Goal: Task Accomplishment & Management: Manage account settings

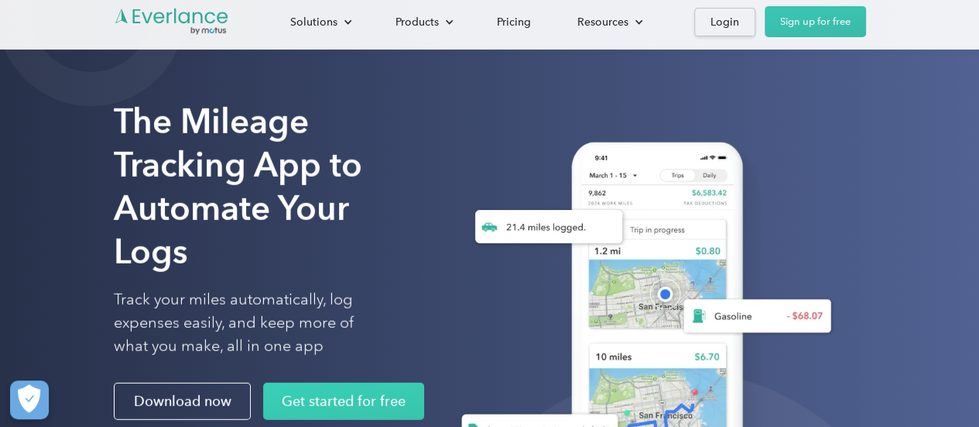
scroll to position [155, 0]
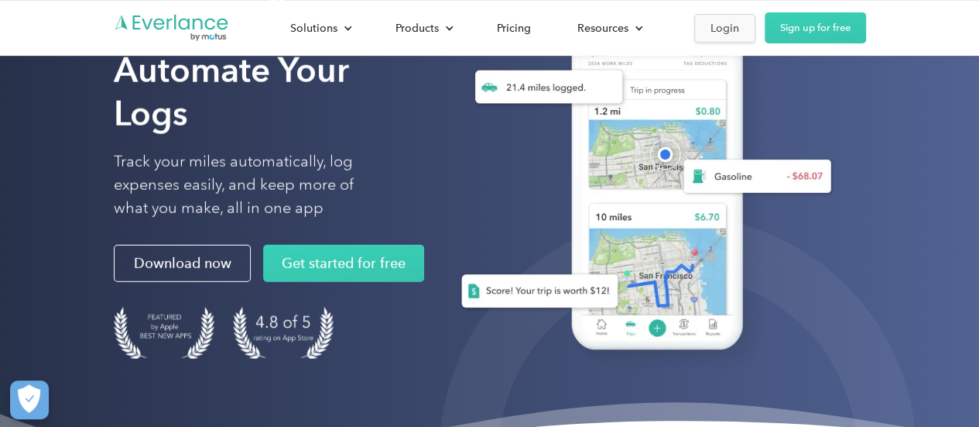
click at [725, 19] on div "Login" at bounding box center [725, 28] width 29 height 19
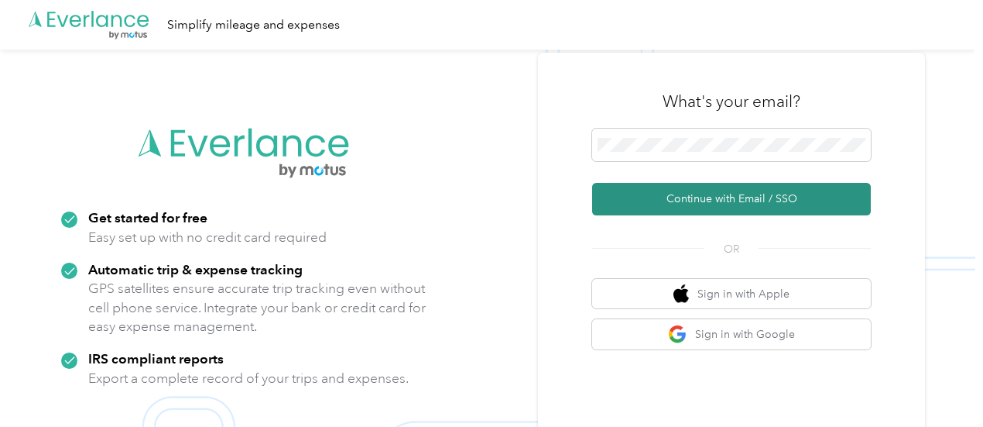
click at [698, 204] on button "Continue with Email / SSO" at bounding box center [731, 199] width 279 height 33
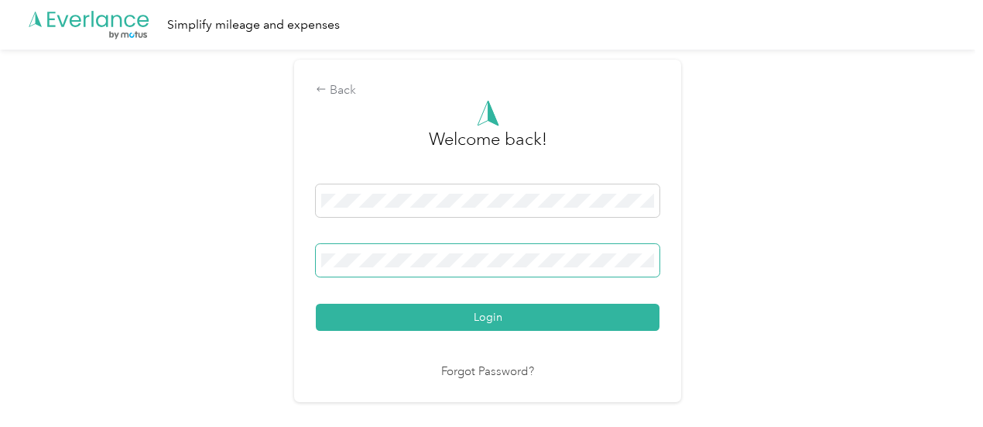
click at [316, 303] on button "Login" at bounding box center [488, 316] width 344 height 27
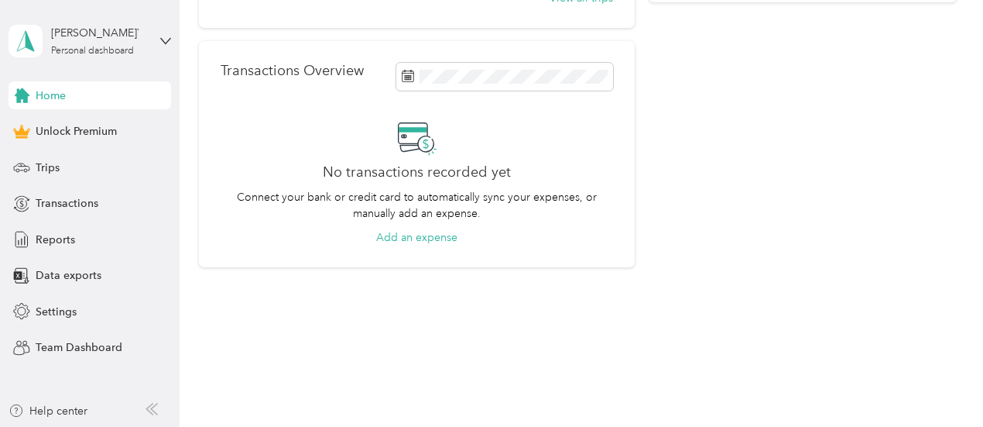
scroll to position [361, 0]
click at [44, 170] on span "Trips" at bounding box center [48, 167] width 24 height 16
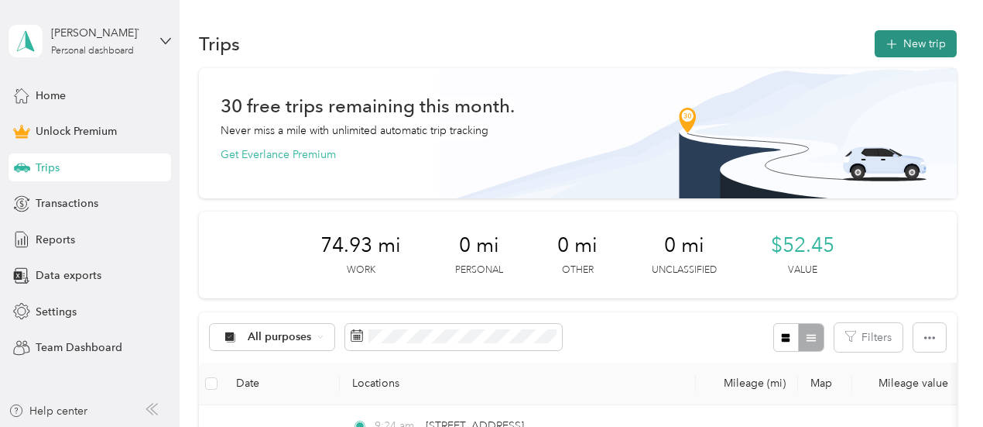
click at [904, 43] on button "New trip" at bounding box center [916, 43] width 82 height 27
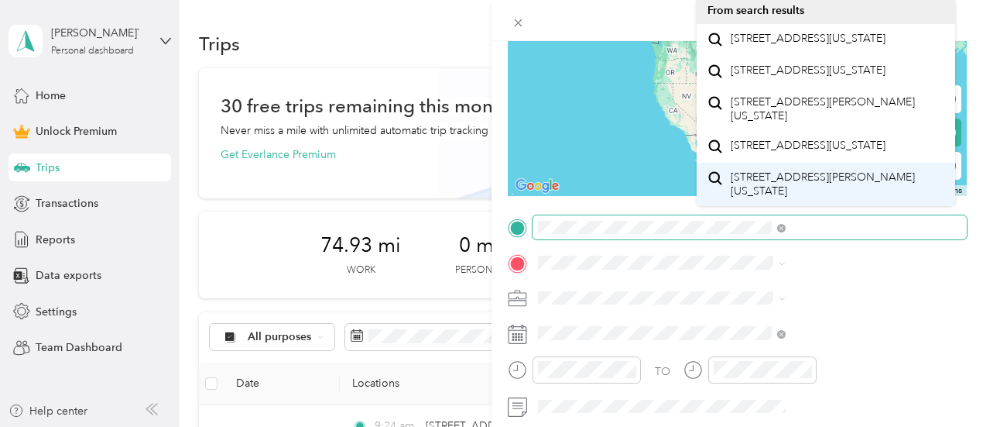
scroll to position [94, 0]
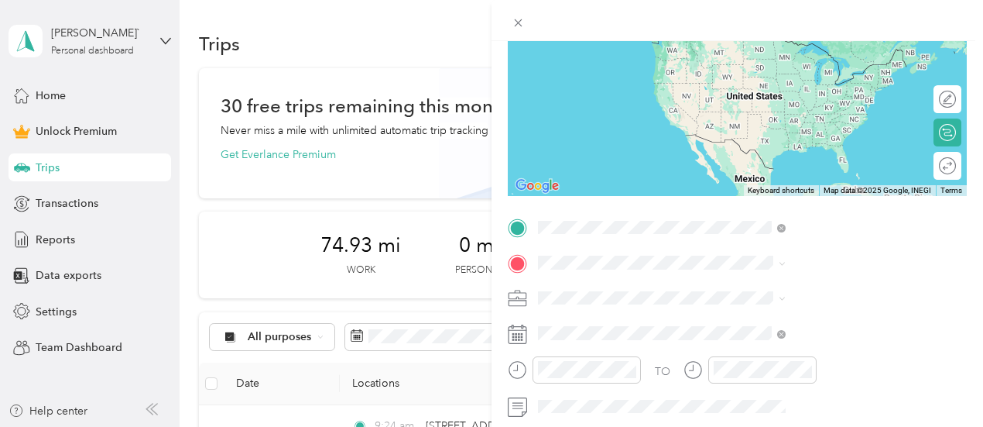
click at [799, 46] on span "[STREET_ADDRESS][US_STATE]" at bounding box center [808, 39] width 155 height 14
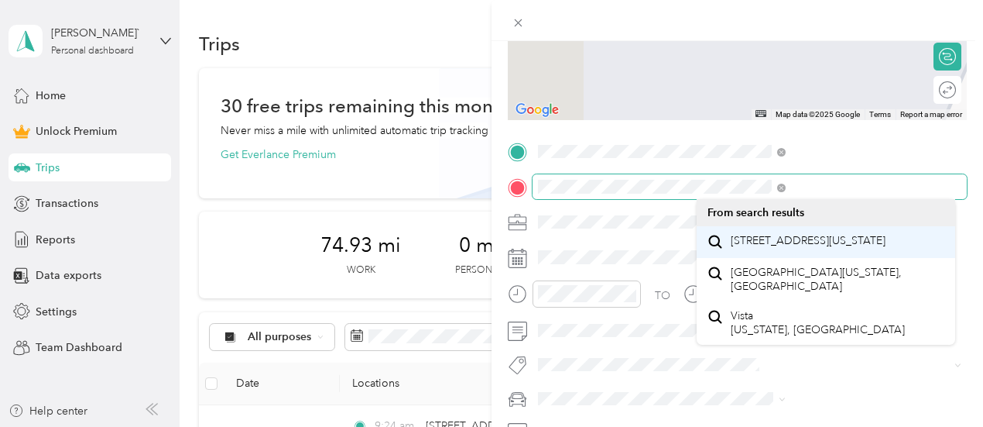
scroll to position [232, 0]
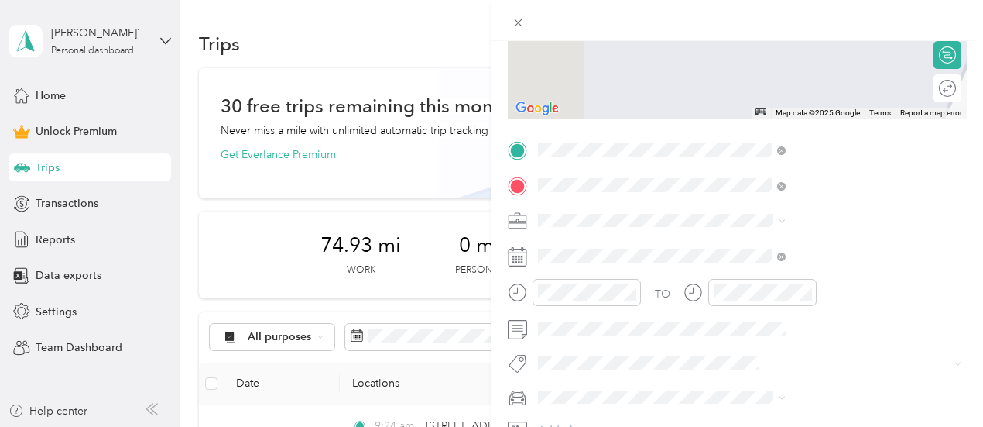
click at [871, 242] on span "[STREET_ADDRESS][US_STATE]" at bounding box center [808, 241] width 155 height 14
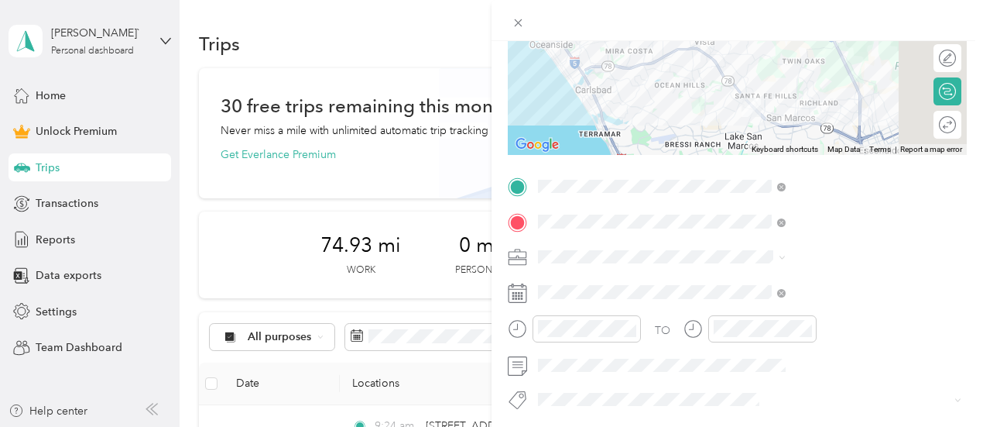
scroll to position [195, 0]
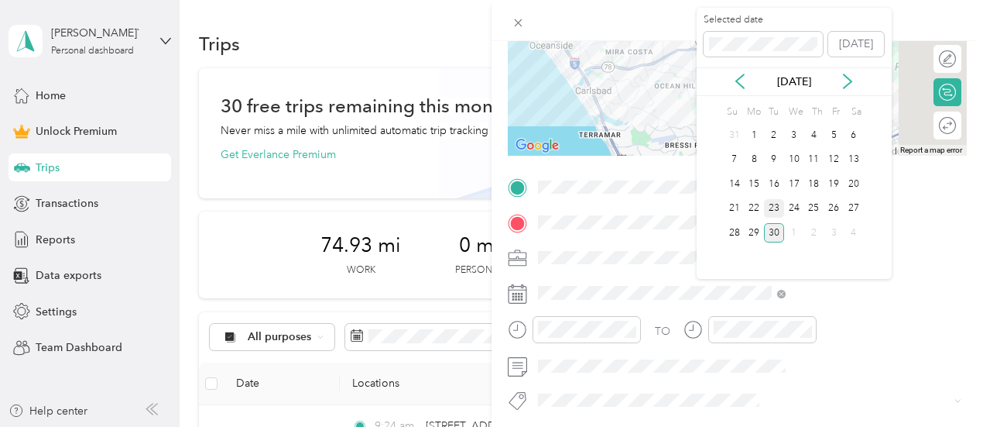
click at [770, 207] on div "23" at bounding box center [774, 208] width 20 height 19
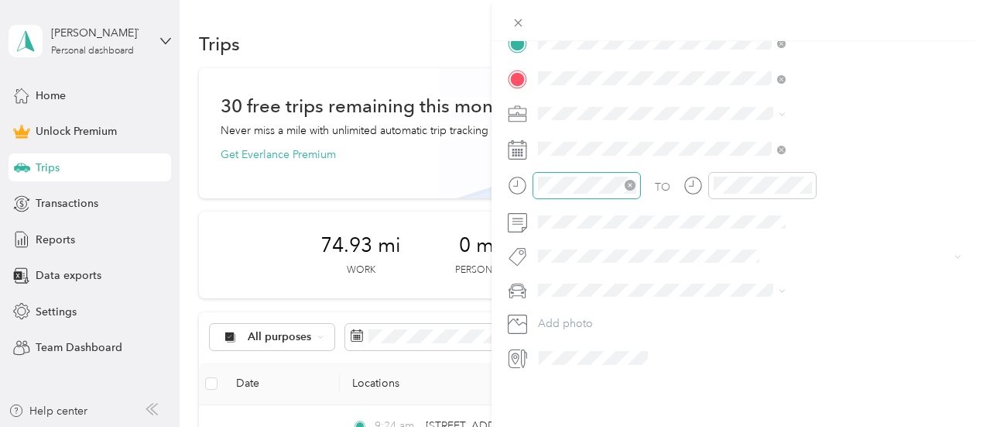
scroll to position [350, 0]
click at [729, 132] on div "Work" at bounding box center [826, 130] width 237 height 16
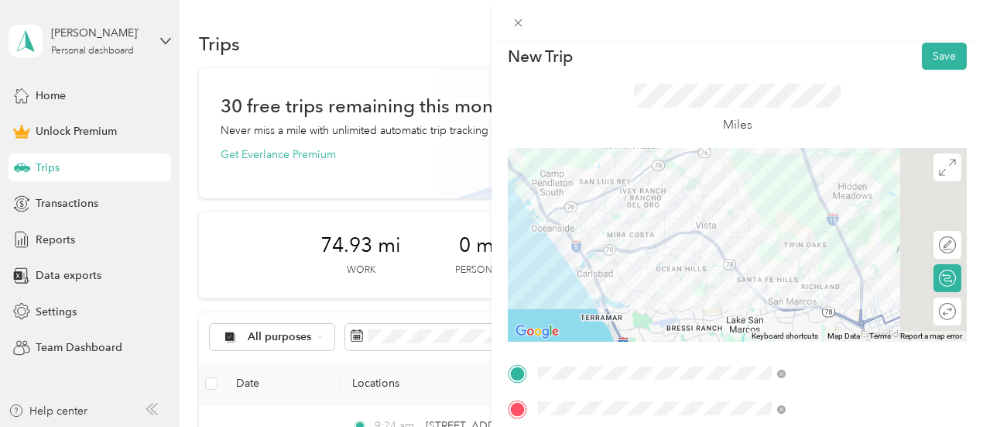
scroll to position [0, 0]
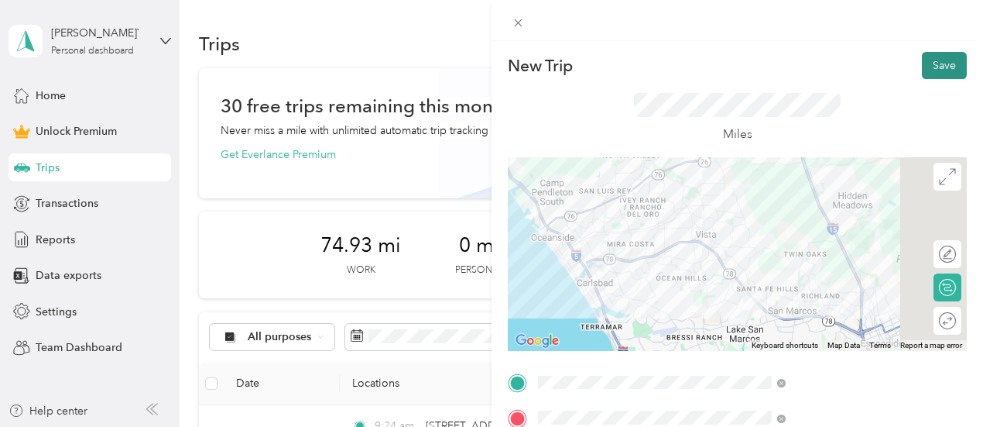
click at [930, 69] on button "Save" at bounding box center [944, 65] width 45 height 27
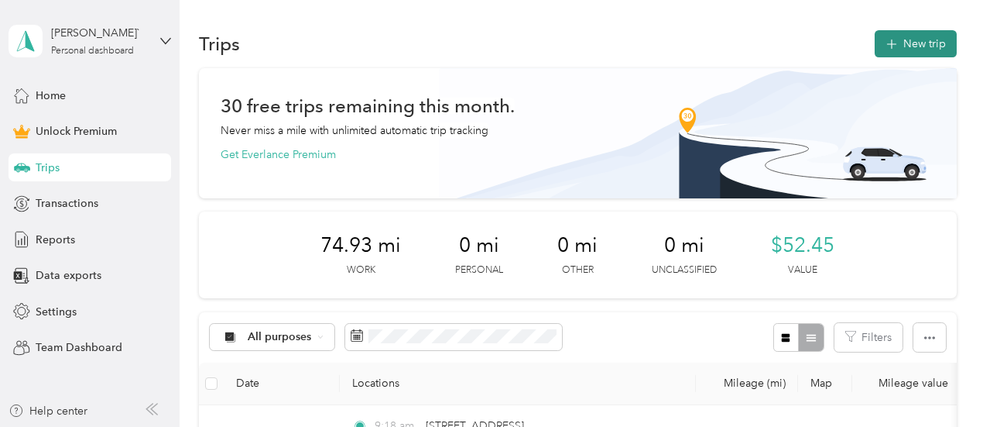
click at [907, 44] on button "New trip" at bounding box center [916, 43] width 82 height 27
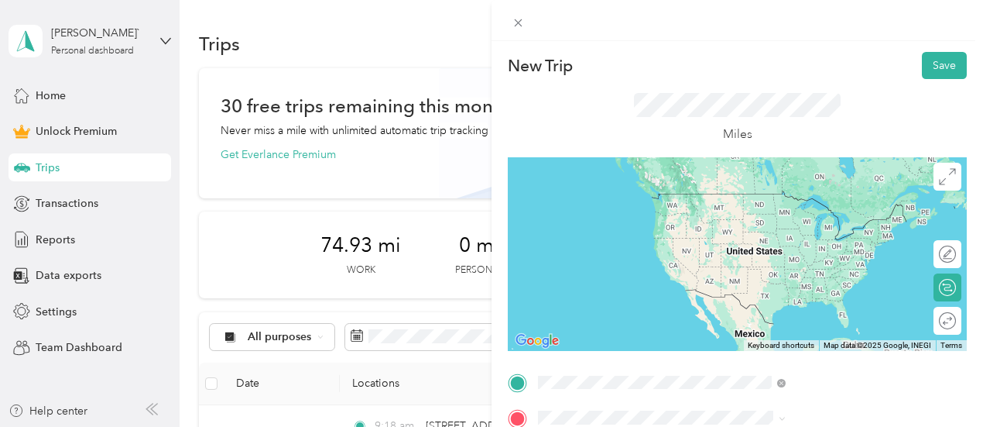
click at [827, 258] on span "[STREET_ADDRESS][US_STATE]" at bounding box center [808, 253] width 155 height 14
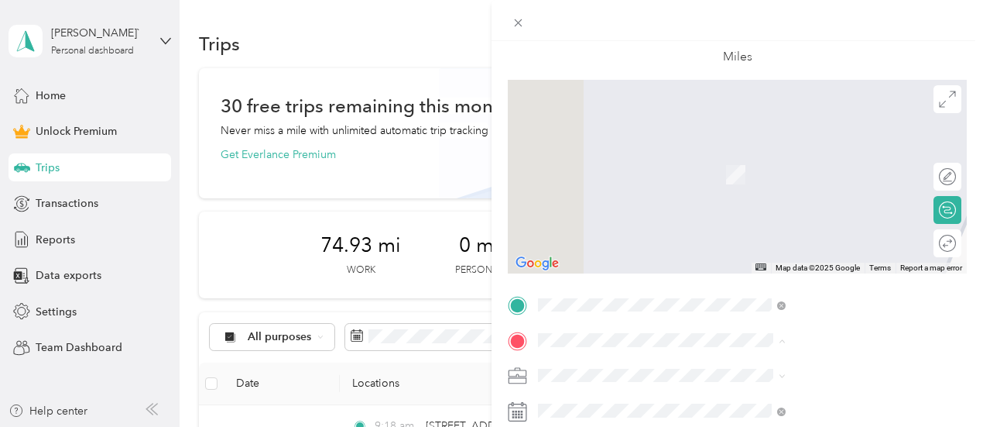
click at [802, 153] on span "[STREET_ADDRESS][US_STATE]" at bounding box center [808, 152] width 155 height 14
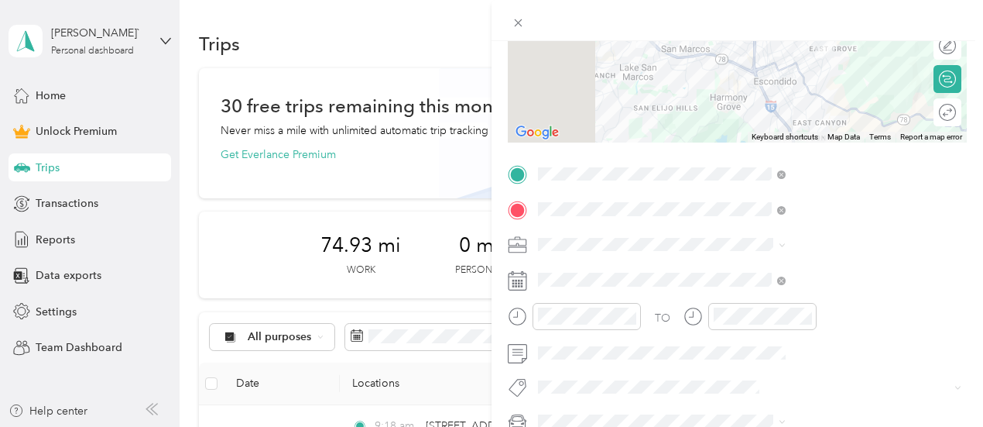
scroll to position [232, 0]
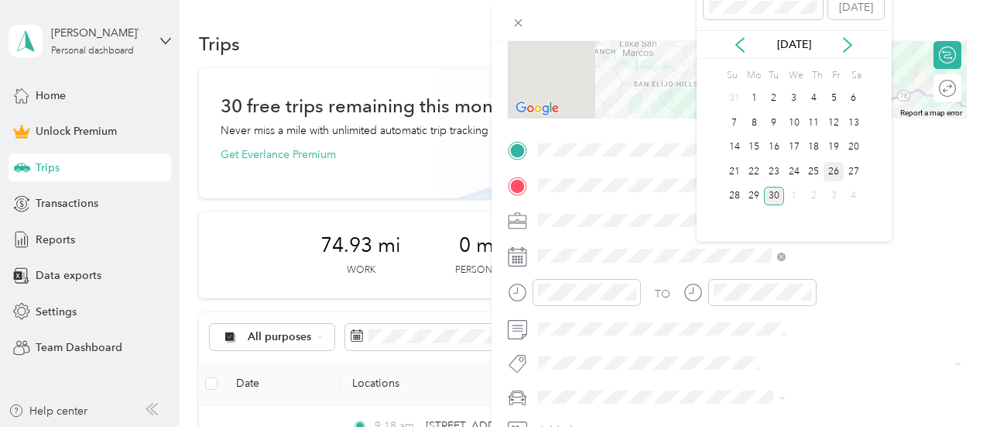
click at [829, 166] on div "26" at bounding box center [834, 171] width 20 height 19
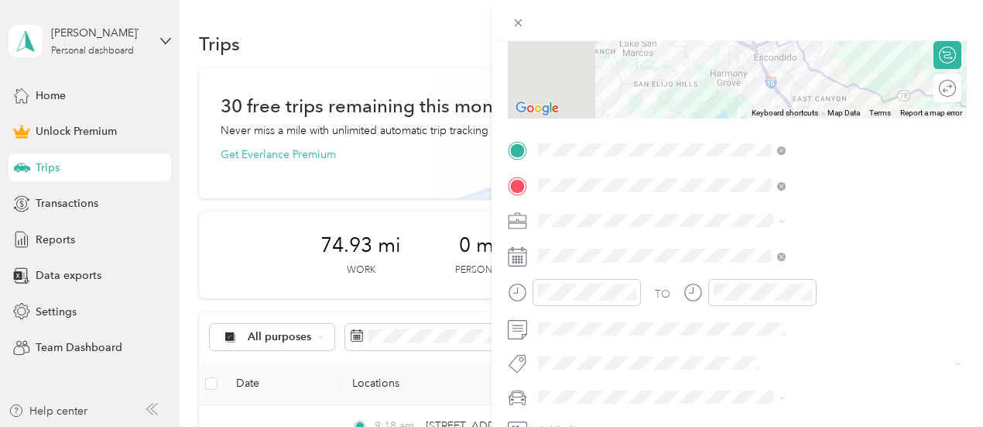
scroll to position [310, 0]
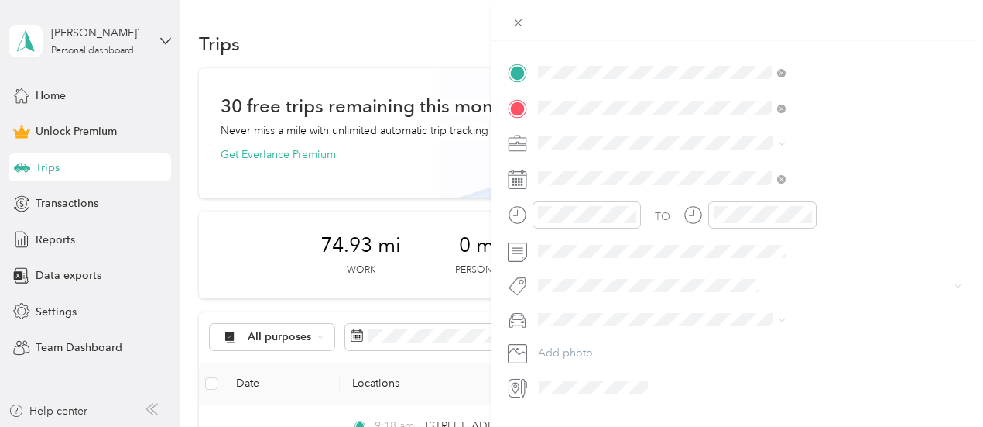
click at [744, 151] on span at bounding box center [750, 143] width 434 height 25
click at [735, 174] on li "Work" at bounding box center [826, 166] width 259 height 27
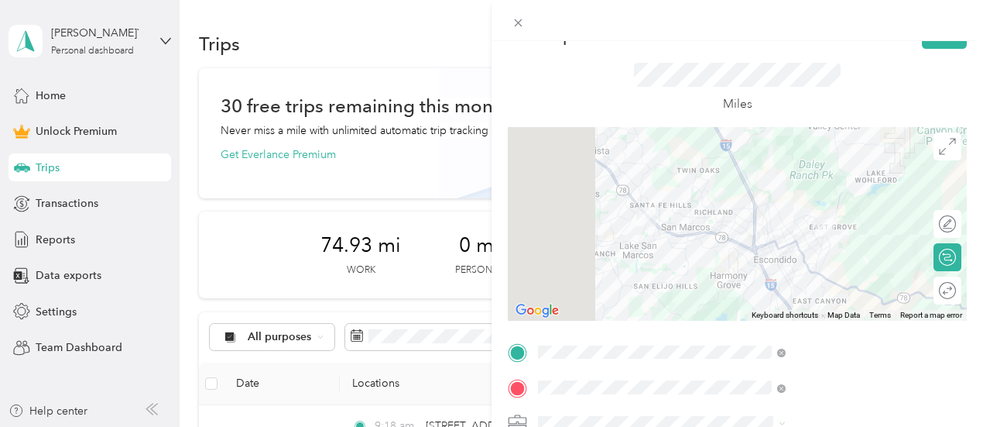
scroll to position [0, 0]
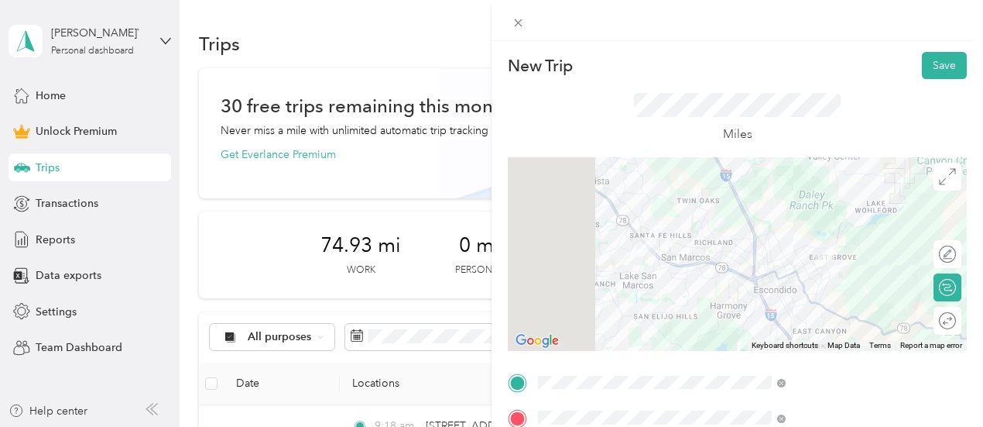
click at [955, 57] on form "New Trip Save This trip cannot be edited because it is either under review, app…" at bounding box center [738, 380] width 492 height 657
click at [946, 64] on button "Save" at bounding box center [944, 65] width 45 height 27
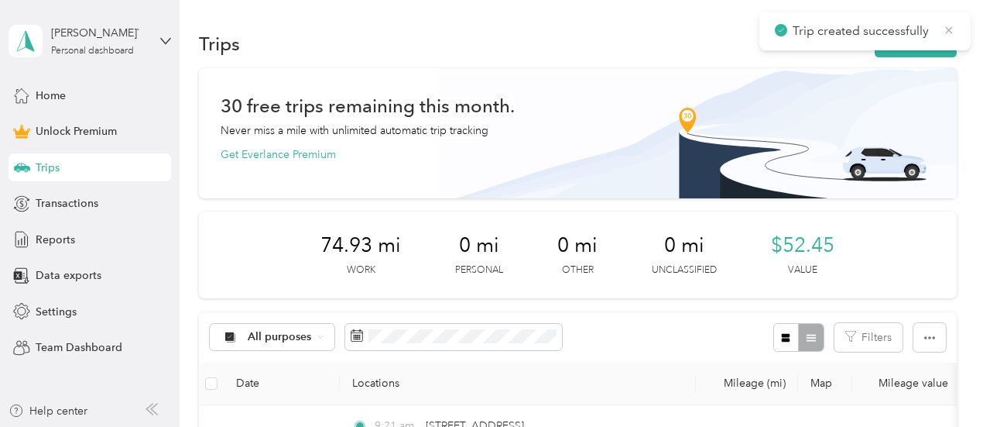
click at [951, 26] on icon at bounding box center [949, 30] width 12 height 14
click at [937, 44] on button "New trip" at bounding box center [916, 43] width 82 height 27
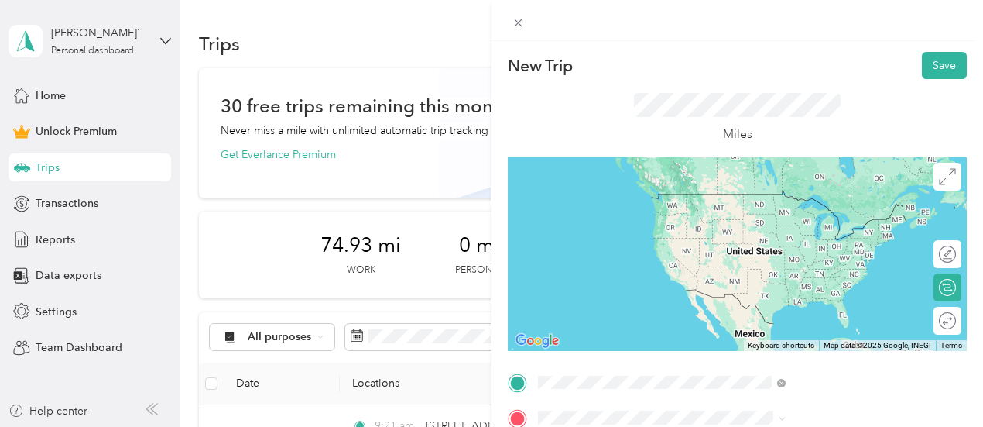
click at [787, 188] on span "[STREET_ADDRESS][US_STATE]" at bounding box center [808, 194] width 155 height 14
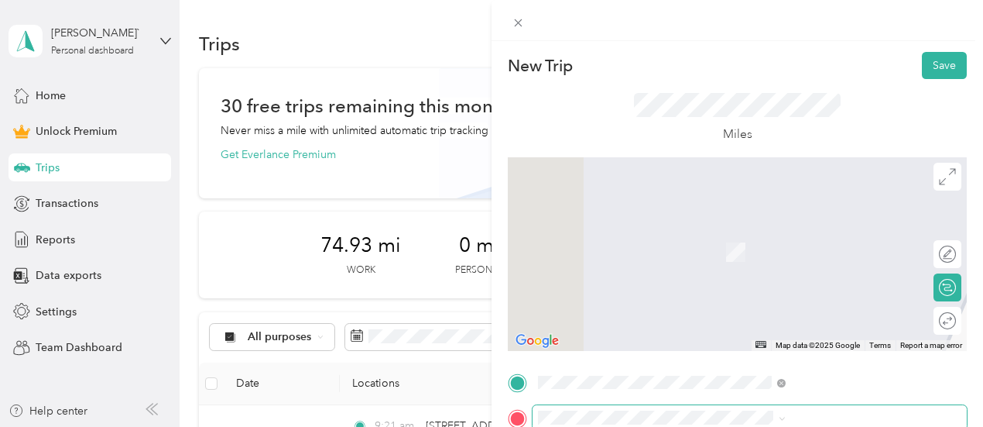
click at [763, 410] on span at bounding box center [750, 417] width 434 height 25
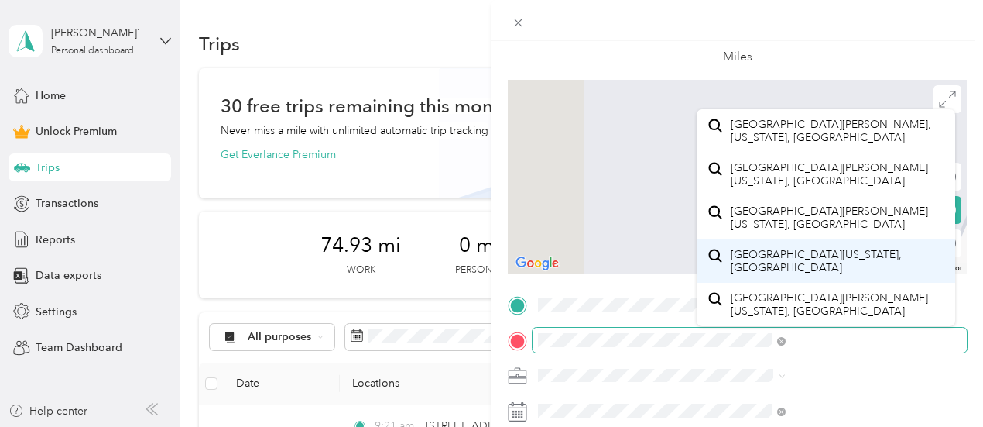
scroll to position [81, 0]
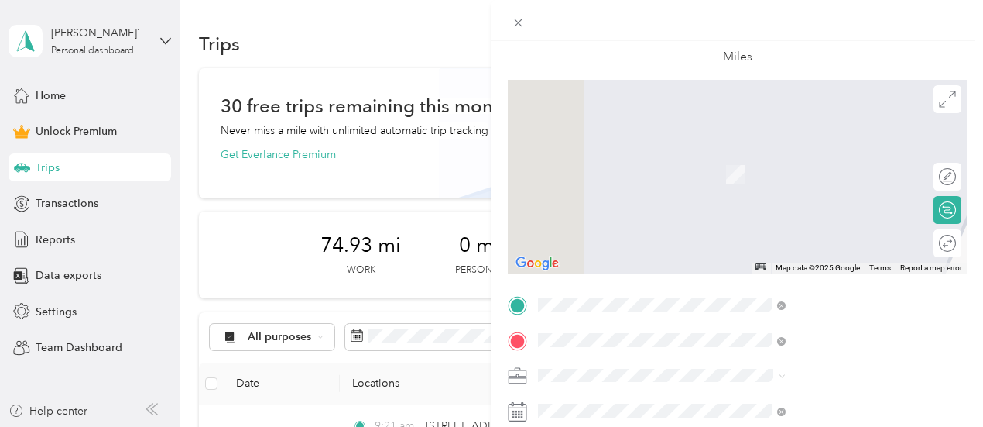
click at [878, 174] on span "[STREET_ADDRESS][PERSON_NAME][US_STATE]" at bounding box center [837, 174] width 213 height 27
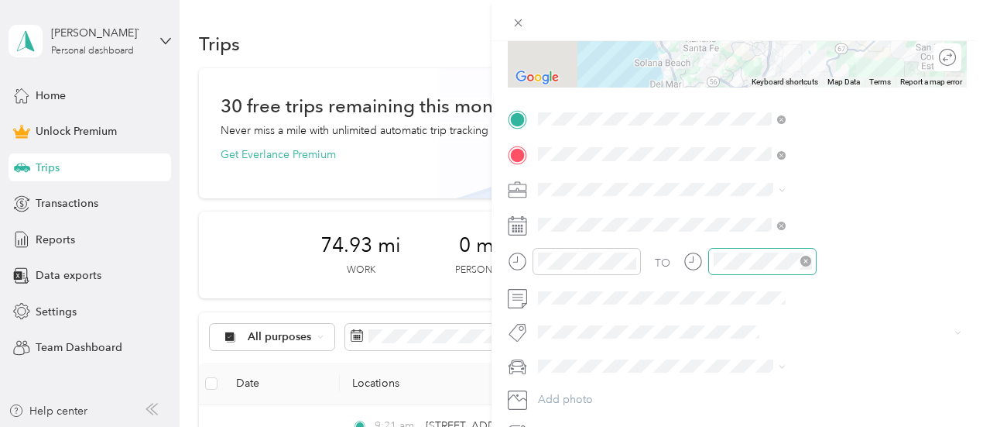
scroll to position [310, 0]
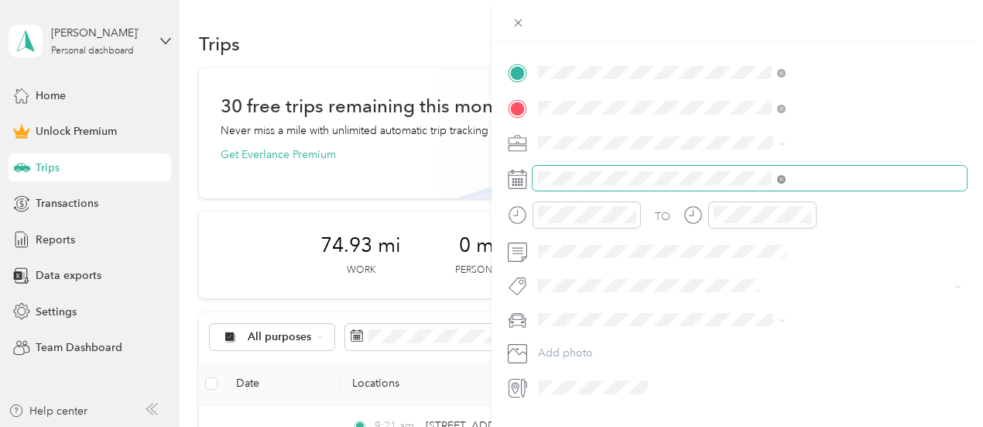
click at [786, 177] on icon at bounding box center [781, 179] width 9 height 9
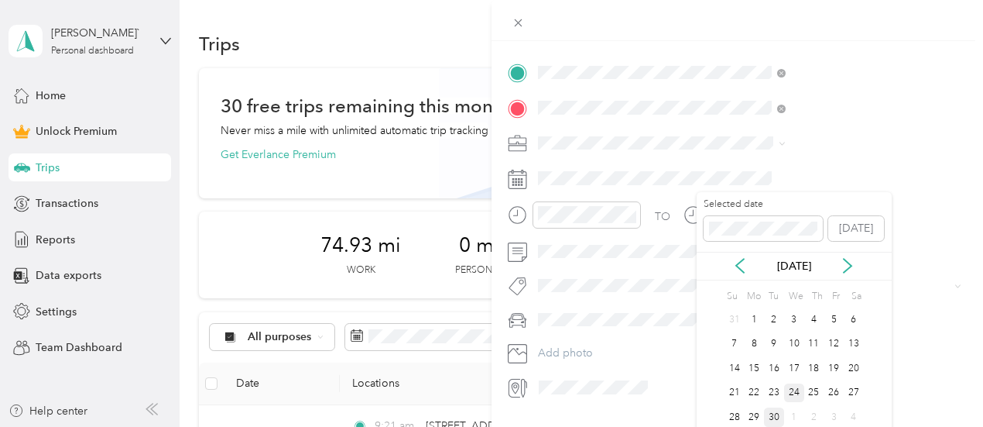
click at [795, 390] on div "24" at bounding box center [794, 392] width 20 height 19
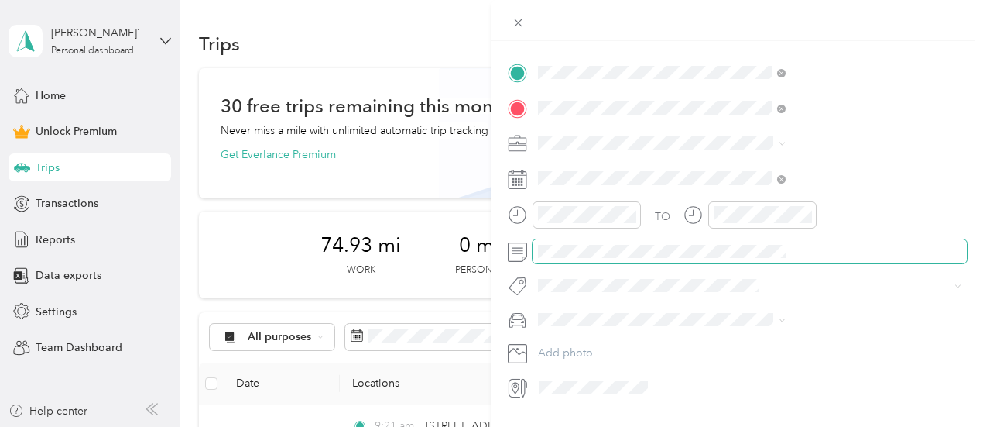
scroll to position [350, 0]
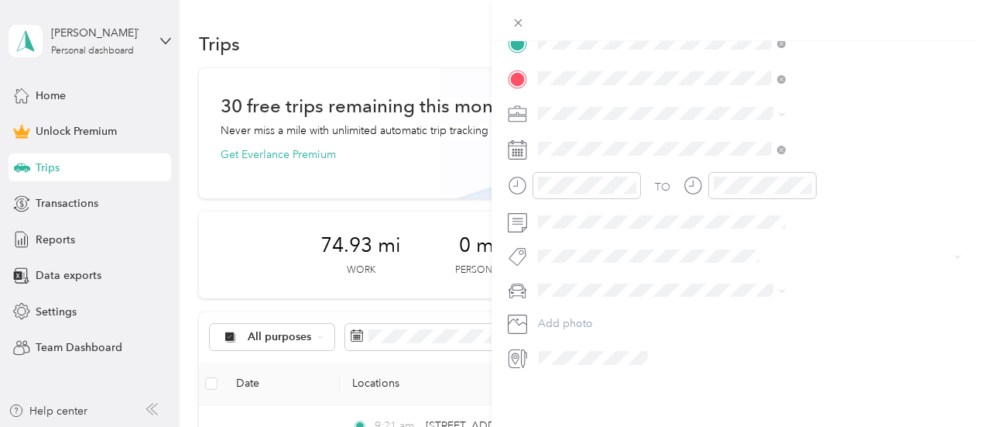
click at [734, 135] on li "Work" at bounding box center [826, 129] width 259 height 27
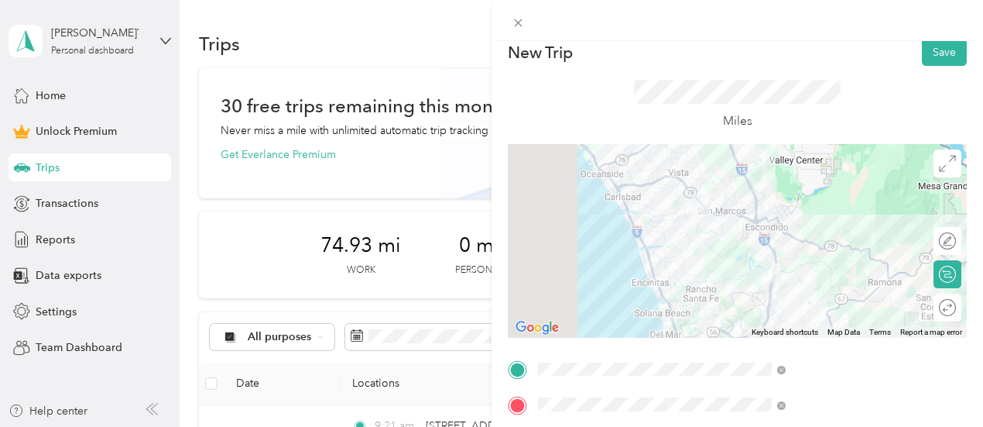
scroll to position [0, 0]
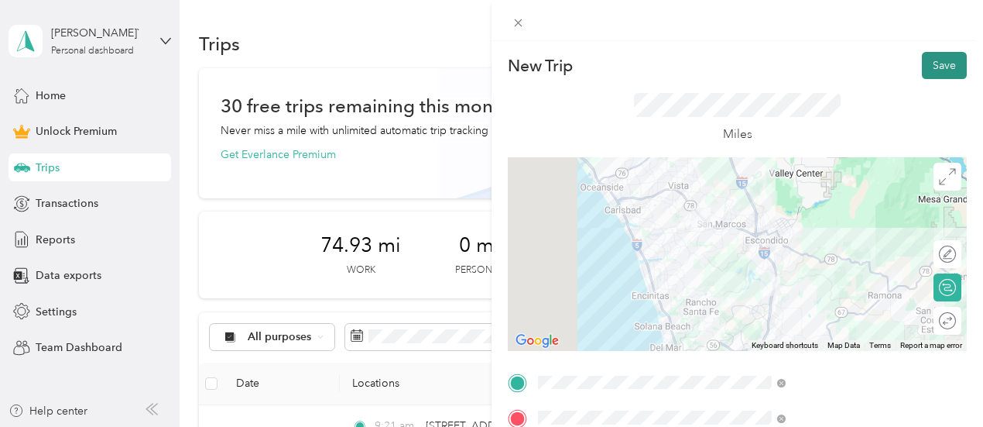
click at [929, 72] on button "Save" at bounding box center [944, 65] width 45 height 27
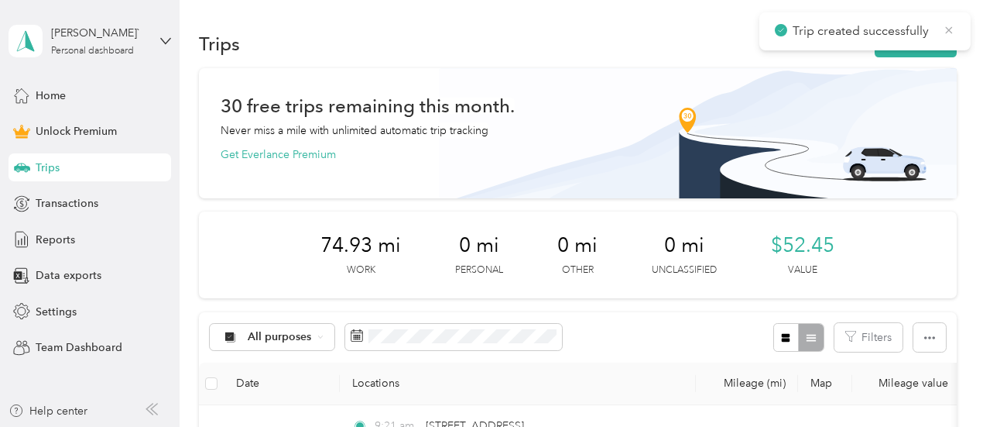
click at [948, 30] on icon at bounding box center [949, 30] width 12 height 14
click at [929, 49] on button "New trip" at bounding box center [916, 43] width 82 height 27
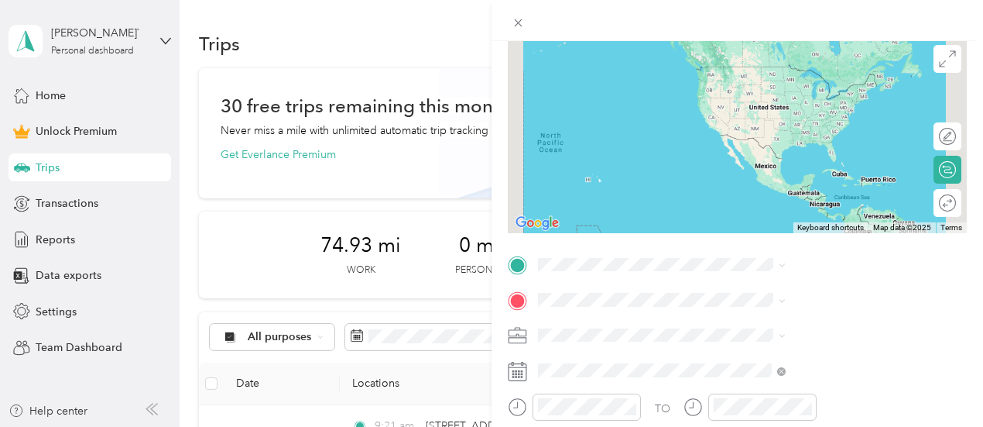
scroll to position [155, 0]
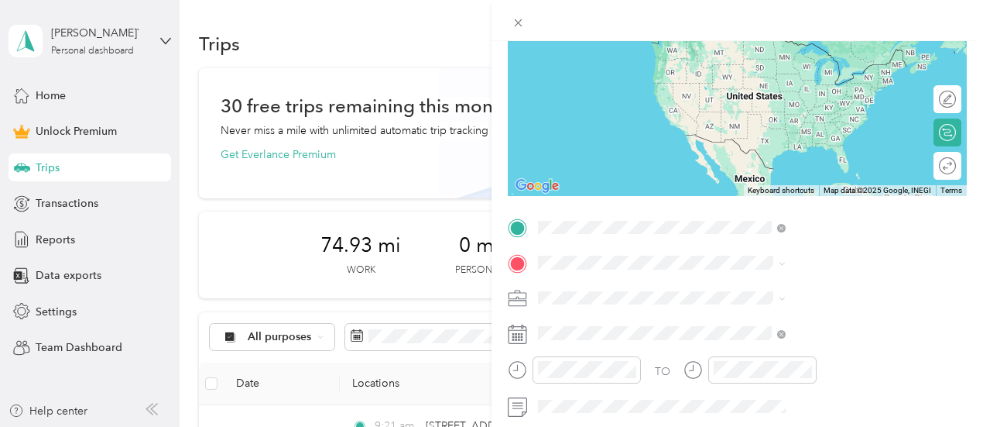
click at [841, 57] on span "[STREET_ADDRESS][PERSON_NAME][US_STATE]" at bounding box center [837, 45] width 213 height 27
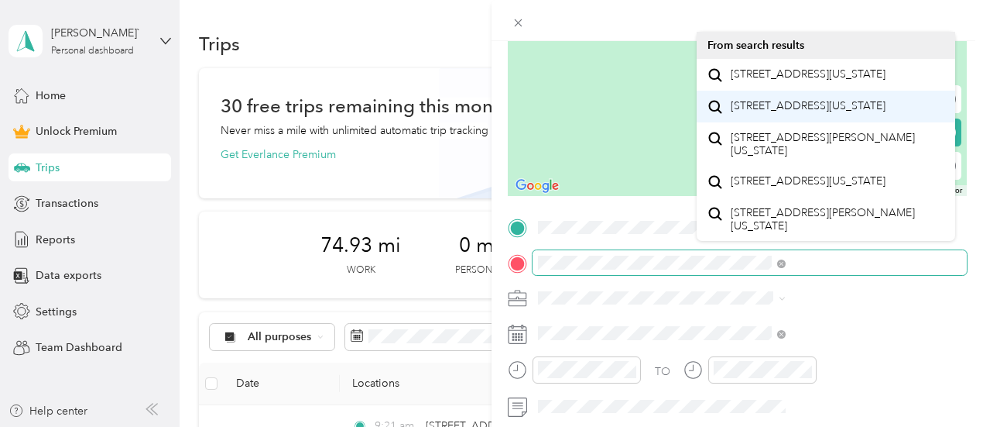
scroll to position [77, 0]
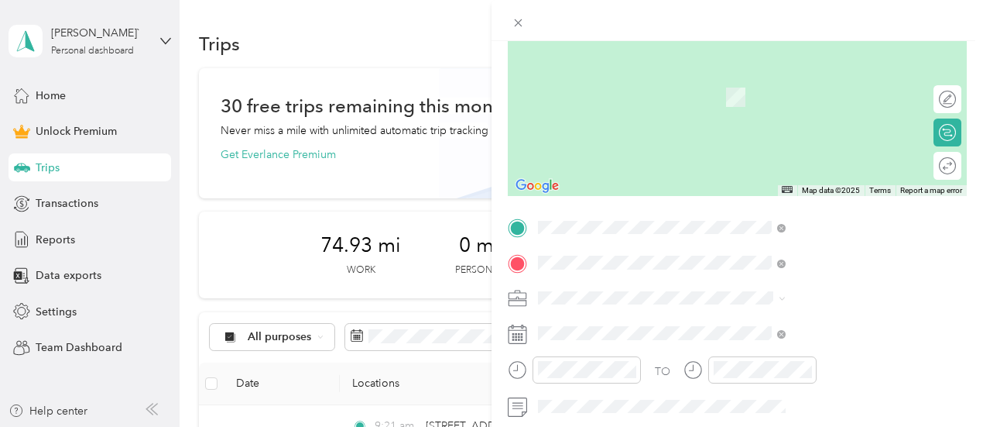
click at [820, 211] on span "[STREET_ADDRESS][US_STATE]" at bounding box center [808, 204] width 155 height 14
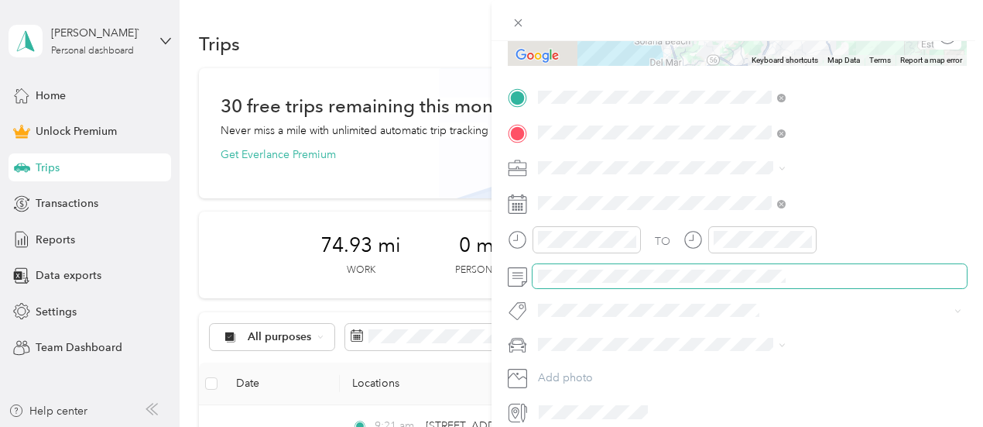
scroll to position [310, 0]
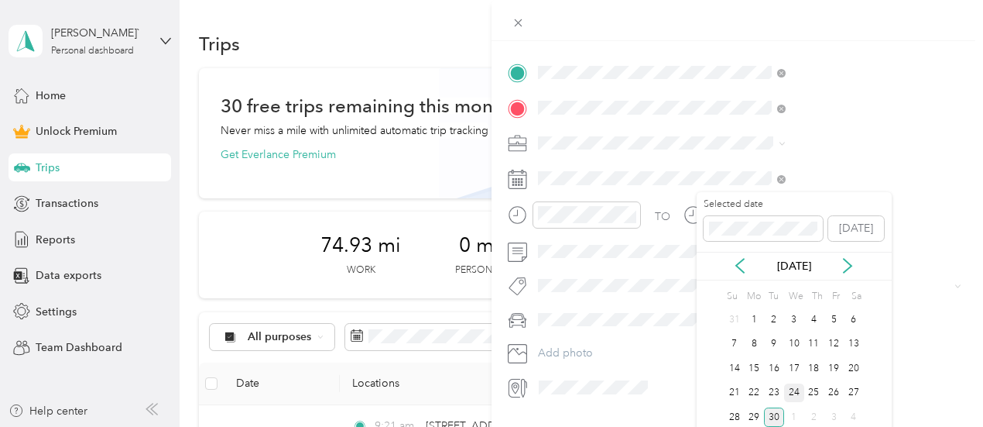
click at [795, 391] on div "24" at bounding box center [794, 392] width 20 height 19
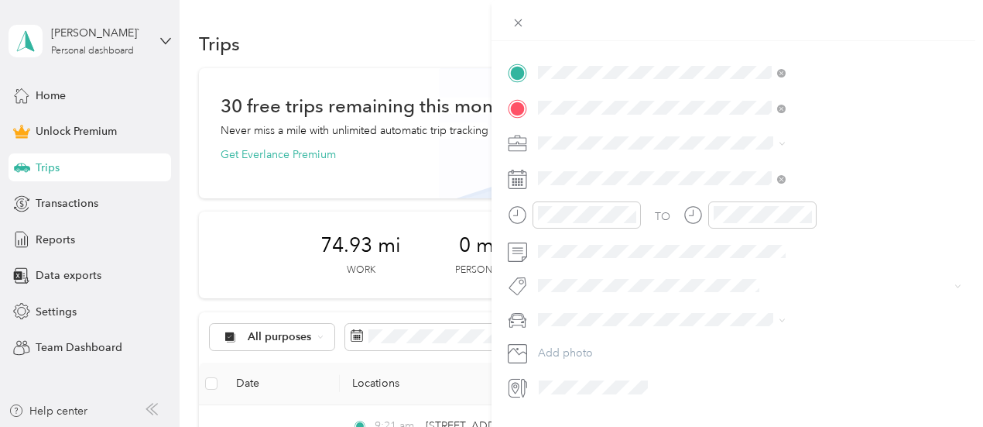
click at [526, 146] on icon at bounding box center [517, 148] width 17 height 5
click at [726, 165] on span "Work" at bounding box center [721, 169] width 26 height 13
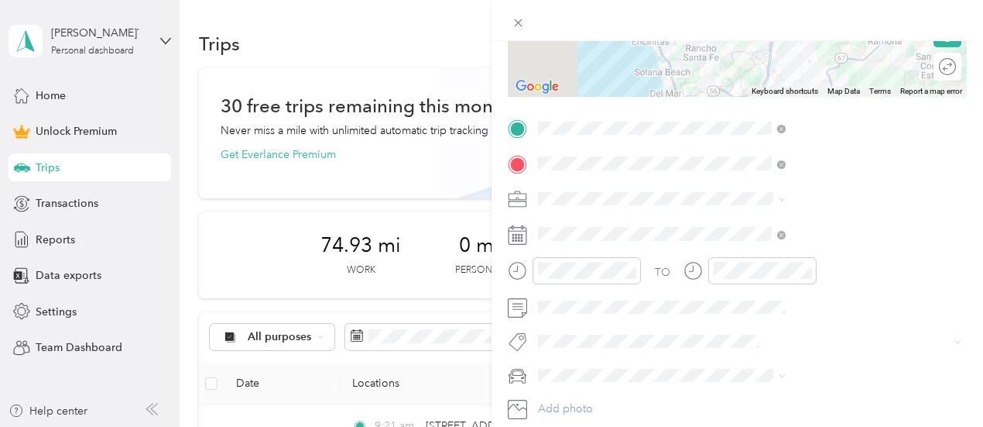
scroll to position [0, 0]
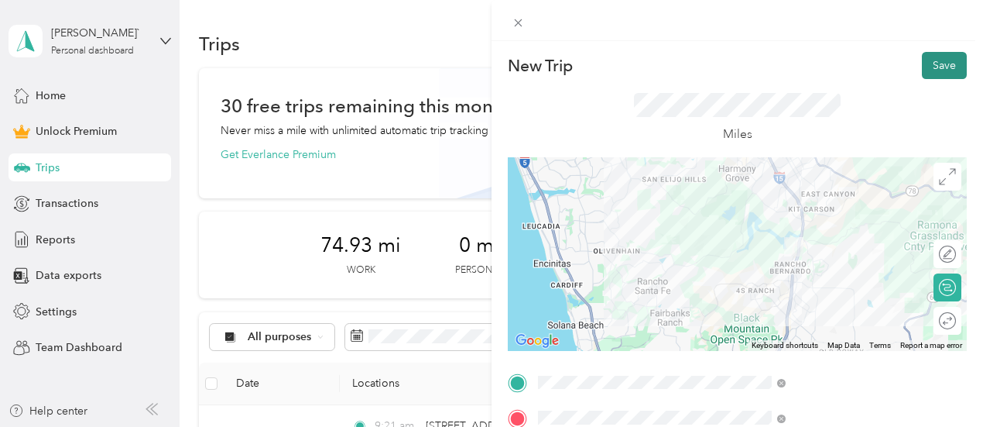
click at [928, 68] on button "Save" at bounding box center [944, 65] width 45 height 27
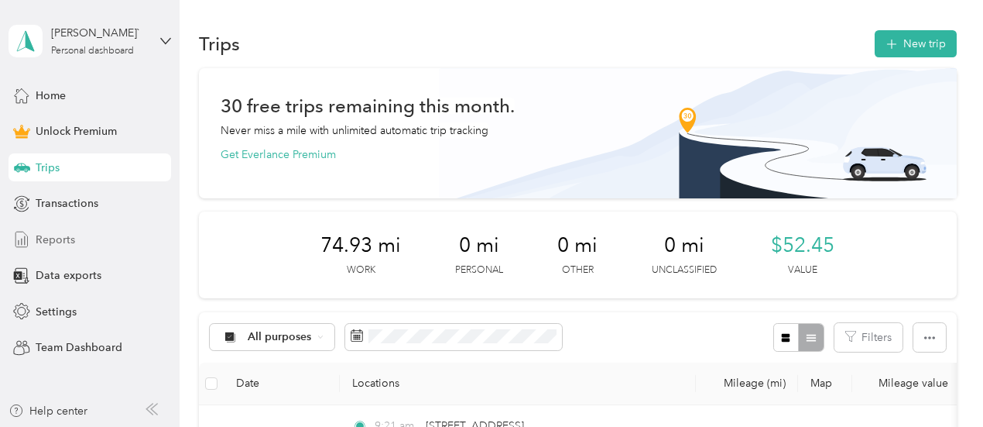
click at [55, 240] on span "Reports" at bounding box center [55, 239] width 39 height 16
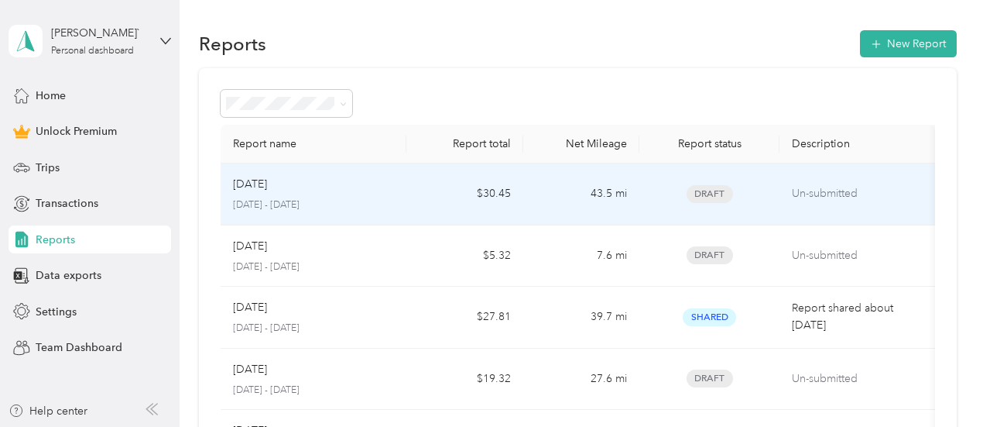
click at [368, 195] on div "Sep [DATE] - [DATE]" at bounding box center [314, 194] width 162 height 36
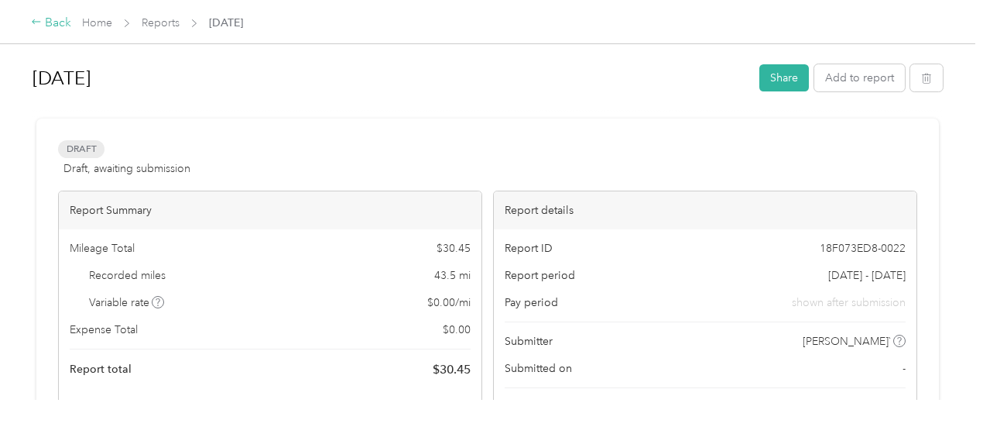
click at [60, 21] on div "Back" at bounding box center [51, 23] width 40 height 19
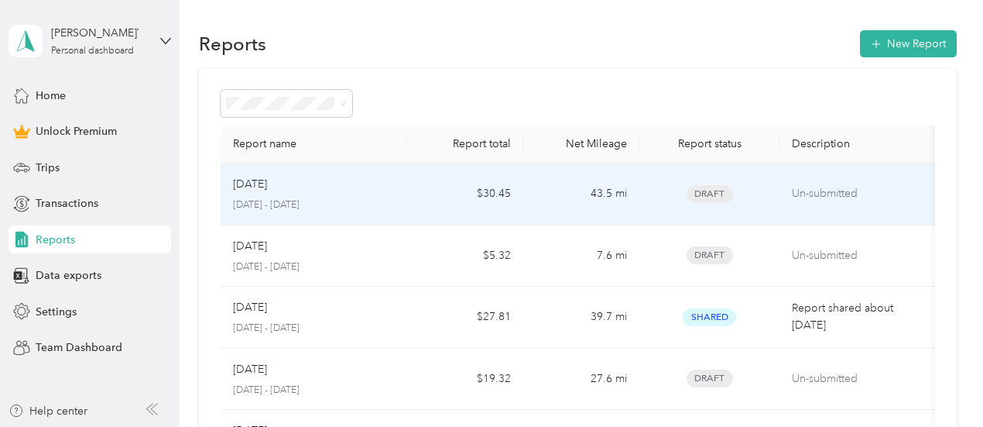
click at [711, 193] on span "Draft" at bounding box center [710, 194] width 46 height 18
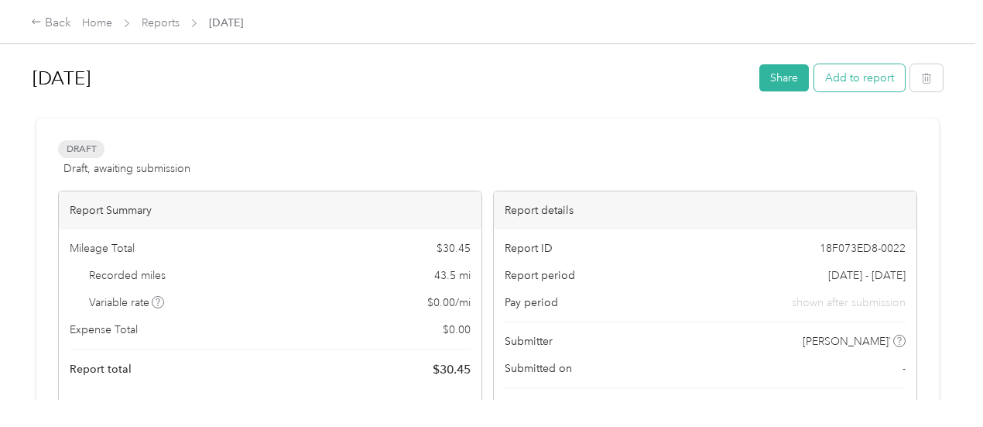
click at [859, 77] on button "Add to report" at bounding box center [859, 77] width 91 height 27
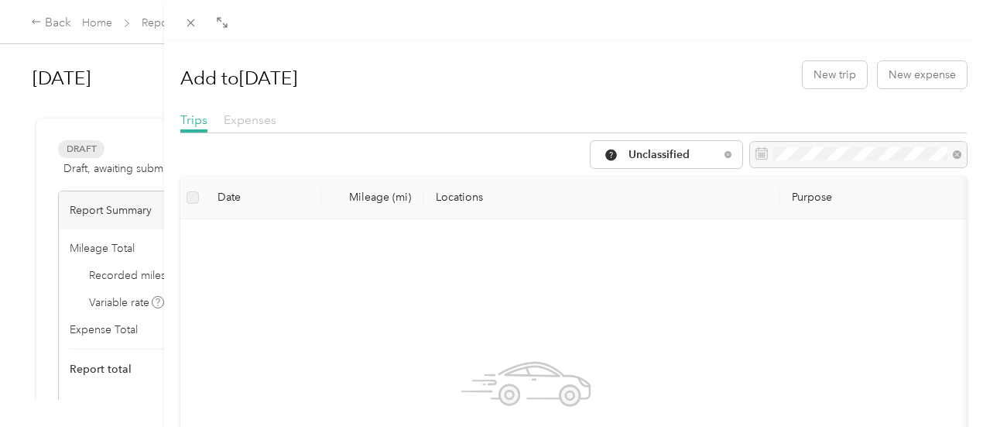
click at [276, 123] on span "Expenses" at bounding box center [250, 119] width 53 height 15
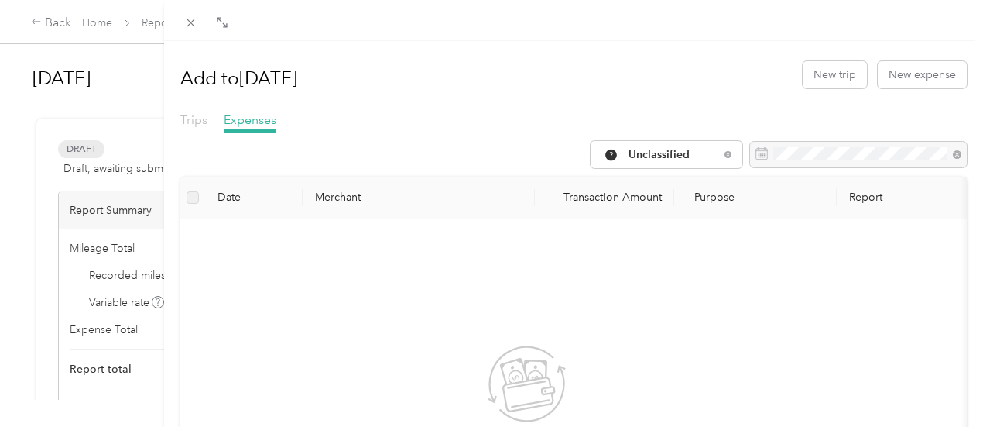
click at [207, 125] on span "Trips" at bounding box center [193, 119] width 27 height 15
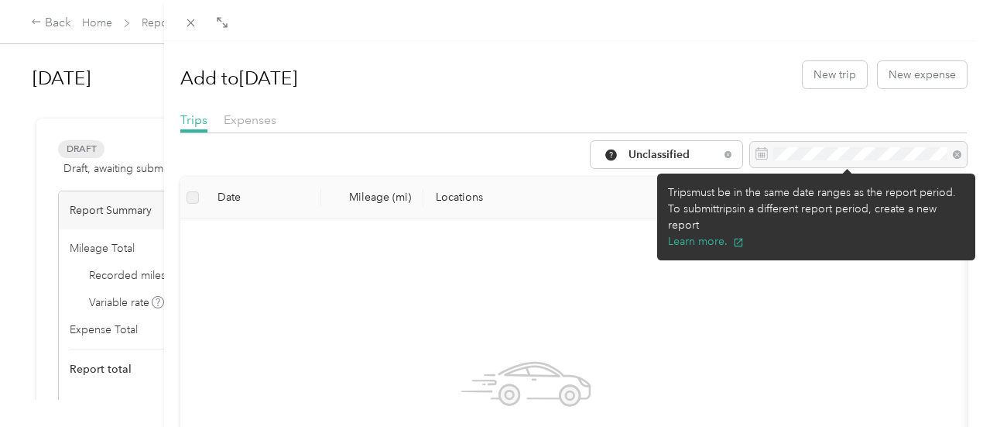
click at [790, 154] on div at bounding box center [858, 155] width 217 height 26
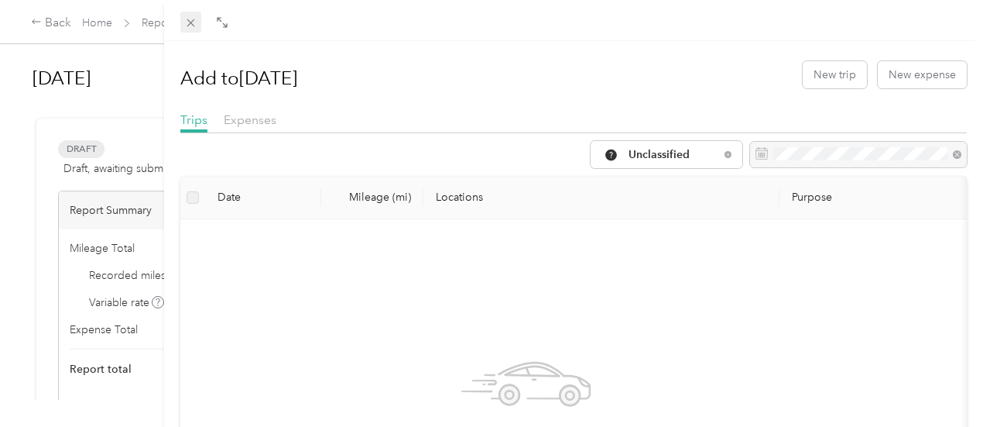
click at [197, 26] on icon at bounding box center [190, 22] width 13 height 13
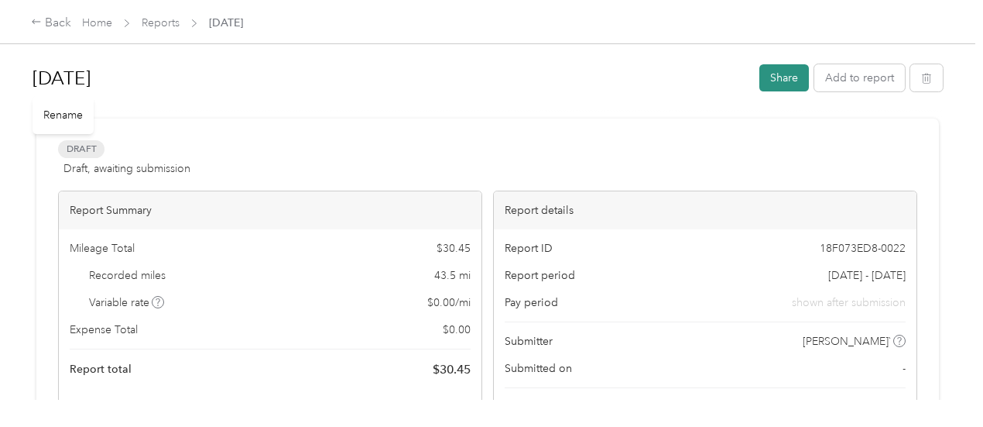
click at [769, 78] on button "Share" at bounding box center [784, 77] width 50 height 27
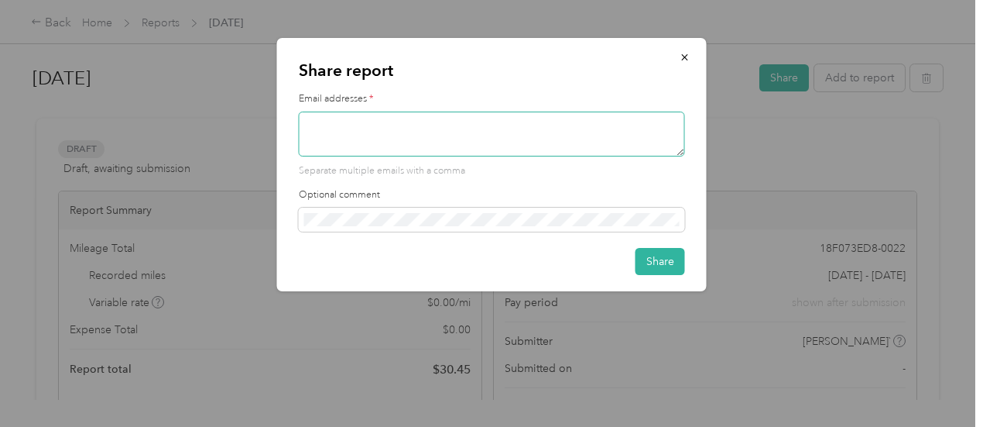
click at [406, 126] on textarea at bounding box center [492, 133] width 386 height 45
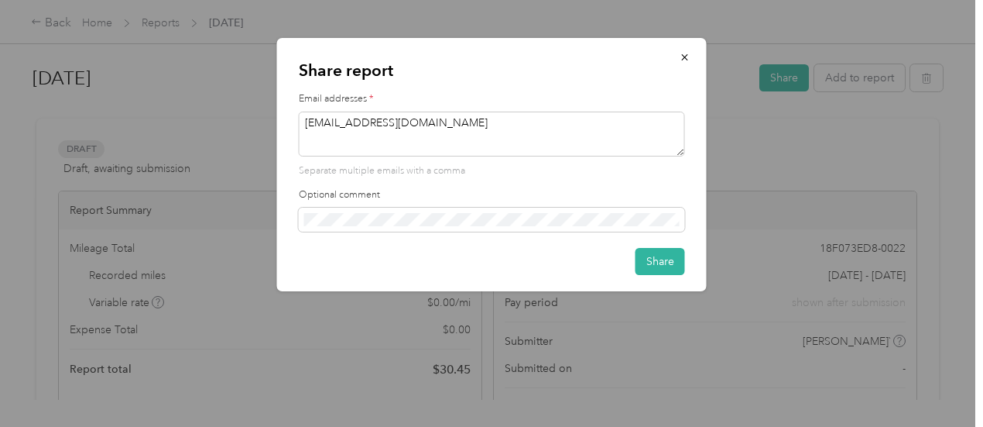
type textarea "[EMAIL_ADDRESS][DOMAIN_NAME]"
click at [656, 275] on div "Share report Email addresses * [EMAIL_ADDRESS][DOMAIN_NAME] Separate multiple e…" at bounding box center [492, 164] width 430 height 253
click at [656, 264] on button "Share" at bounding box center [661, 261] width 50 height 27
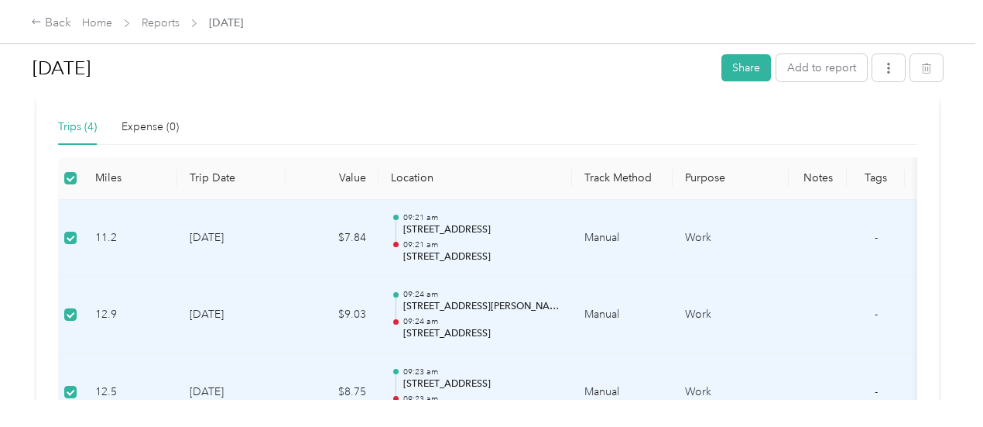
scroll to position [427, 0]
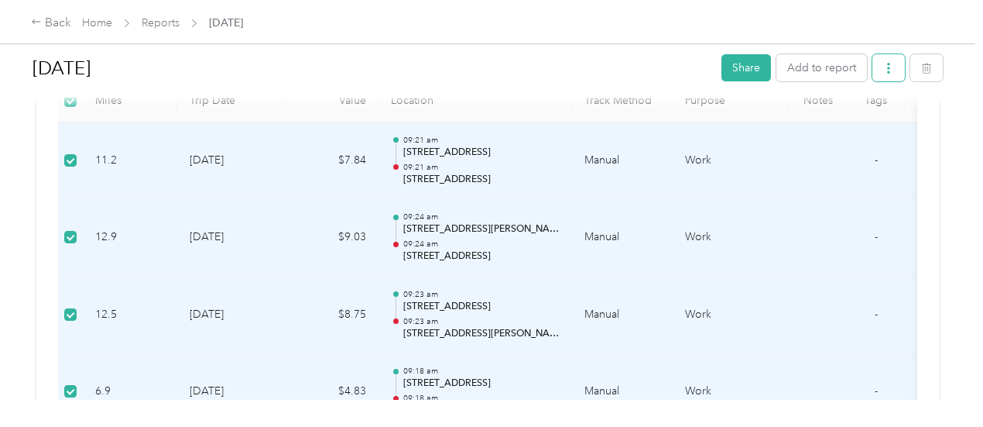
click at [887, 69] on icon "button" at bounding box center [888, 68] width 3 height 11
click at [631, 66] on h1 "[DATE]" at bounding box center [372, 68] width 678 height 37
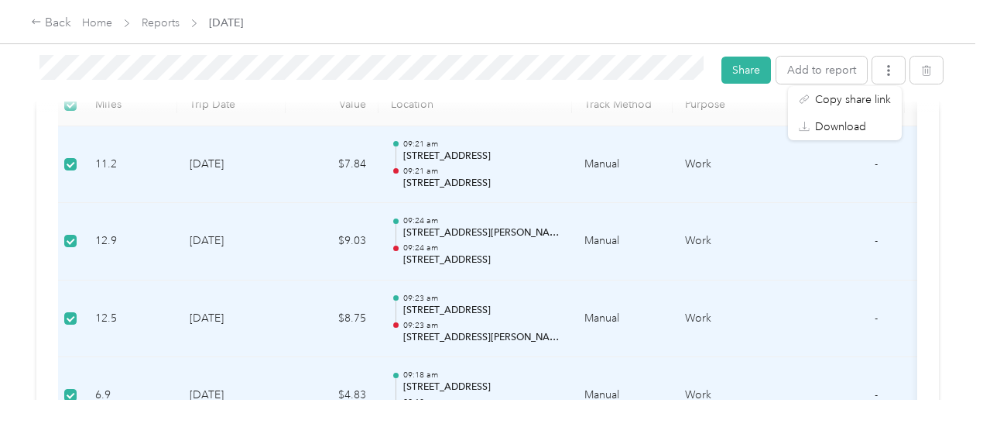
scroll to position [430, 0]
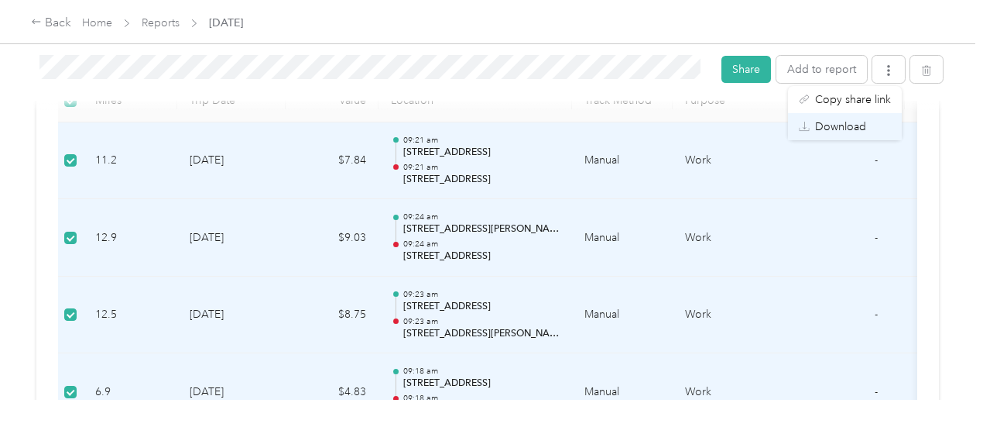
click at [855, 122] on span "Download" at bounding box center [840, 126] width 51 height 16
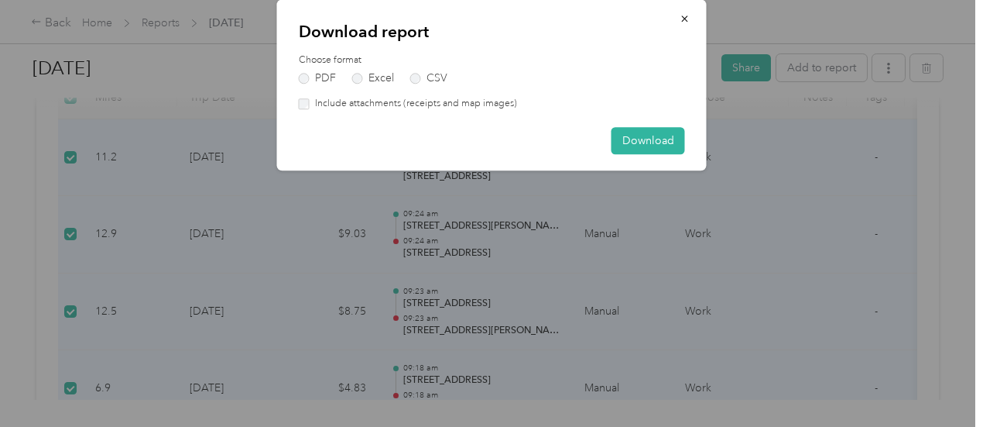
scroll to position [427, 0]
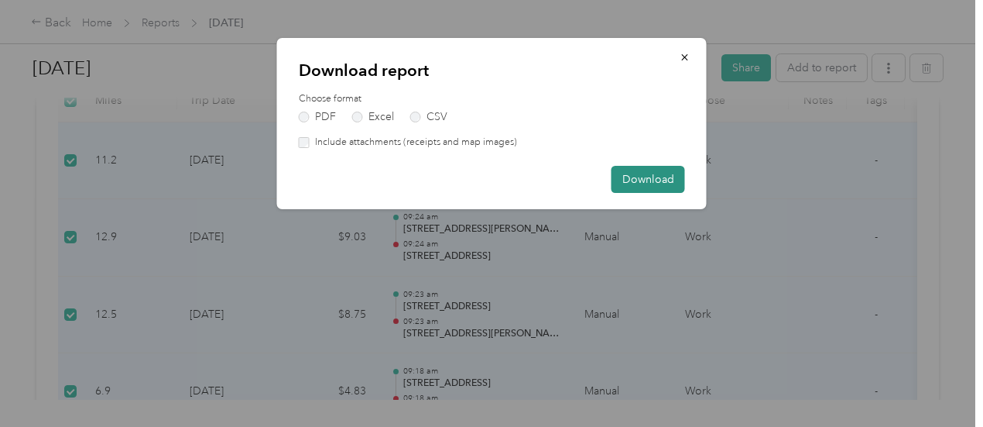
click at [649, 177] on button "Download" at bounding box center [649, 179] width 74 height 27
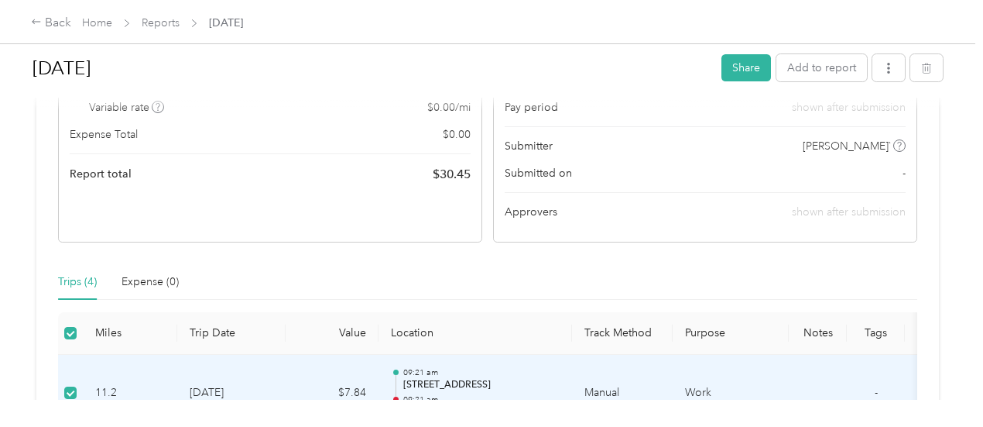
scroll to position [0, 0]
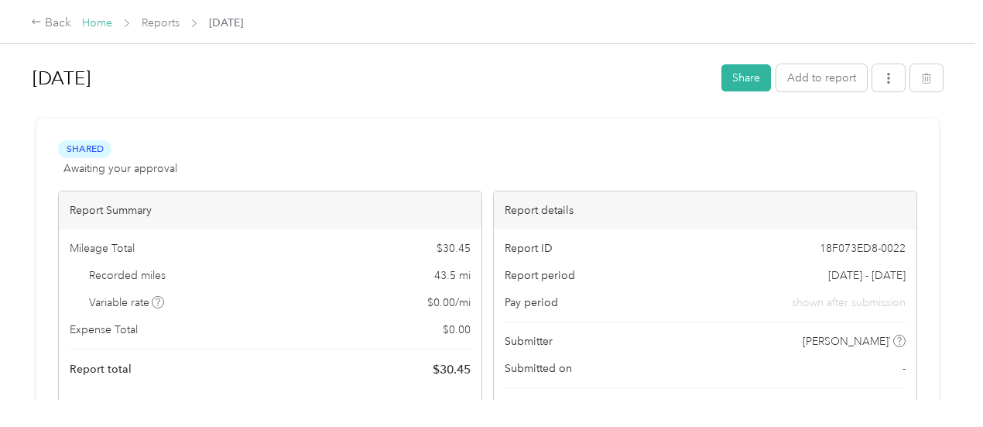
click at [94, 20] on link "Home" at bounding box center [97, 22] width 30 height 13
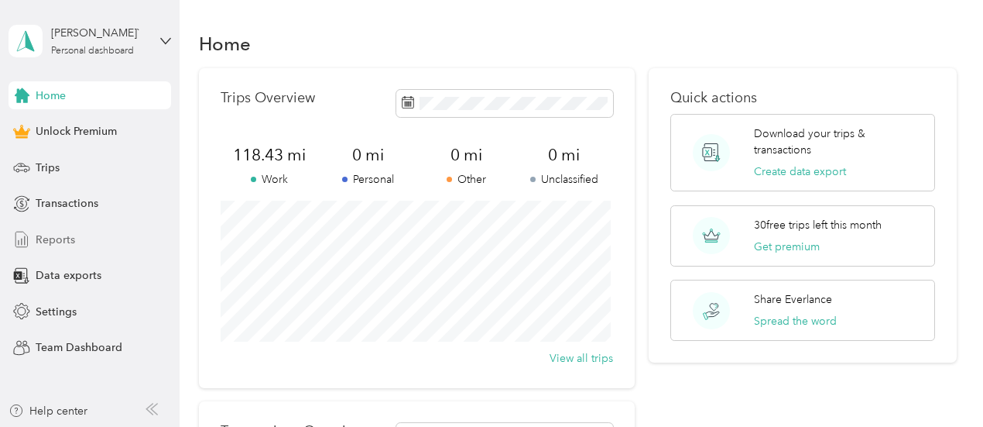
click at [65, 247] on span "Reports" at bounding box center [55, 239] width 39 height 16
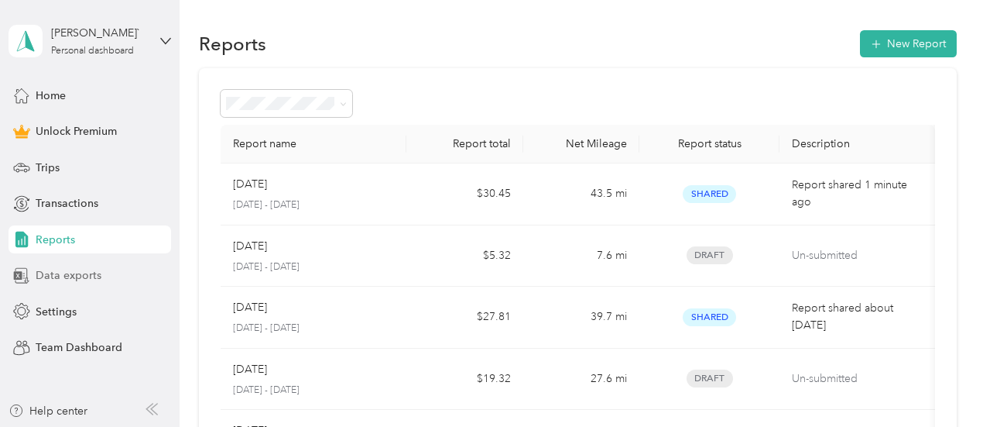
click at [67, 272] on span "Data exports" at bounding box center [69, 275] width 66 height 16
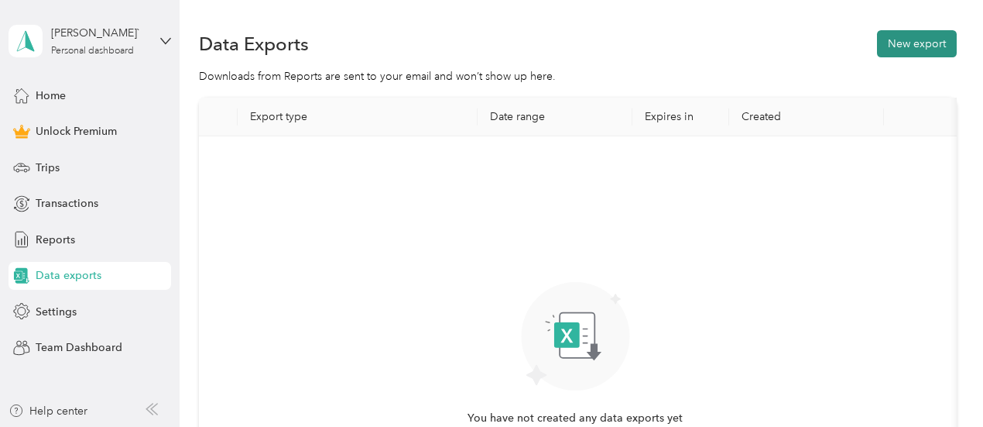
click at [907, 48] on button "New export" at bounding box center [917, 43] width 80 height 27
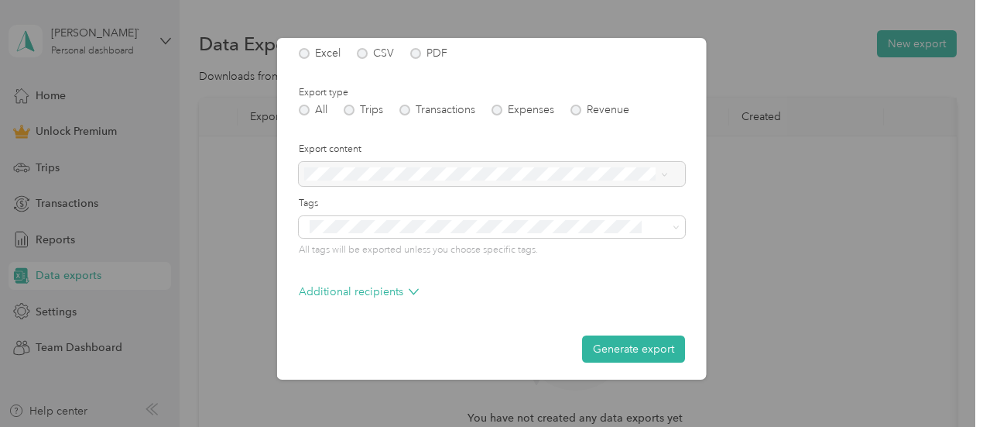
scroll to position [221, 0]
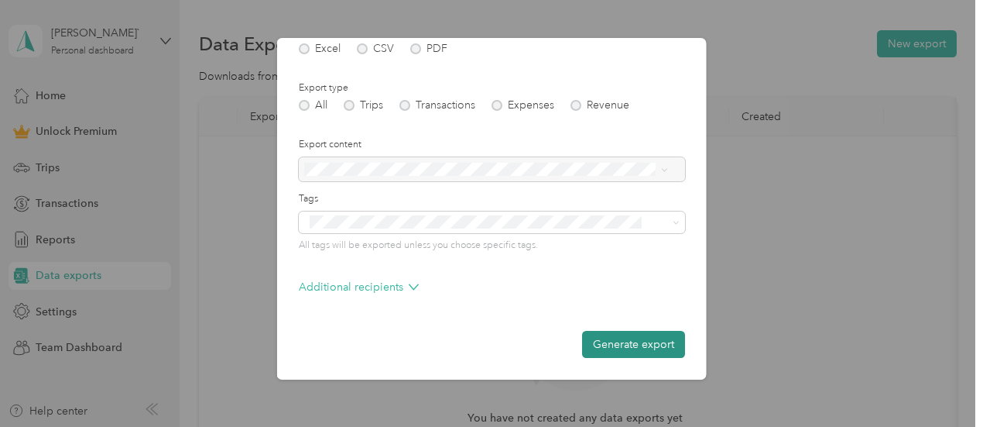
click at [617, 344] on button "Generate export" at bounding box center [633, 344] width 103 height 27
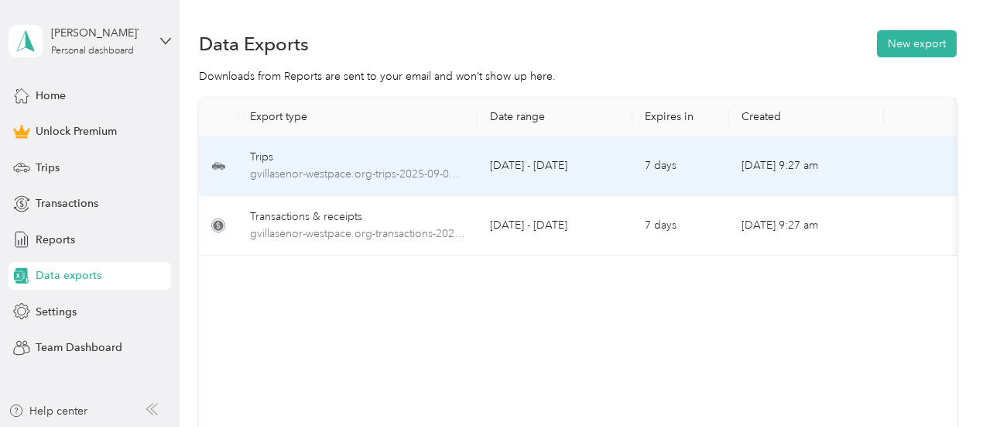
click at [265, 164] on div "Trips gvillasenor-westpace.org-trips-2025-09-01-2025-09-30.xlsx" at bounding box center [357, 166] width 215 height 34
click at [272, 160] on div "Trips" at bounding box center [357, 157] width 215 height 17
click at [376, 173] on span "gvillasenor-westpace.org-trips-2025-09-01-2025-09-30.xlsx" at bounding box center [357, 174] width 215 height 17
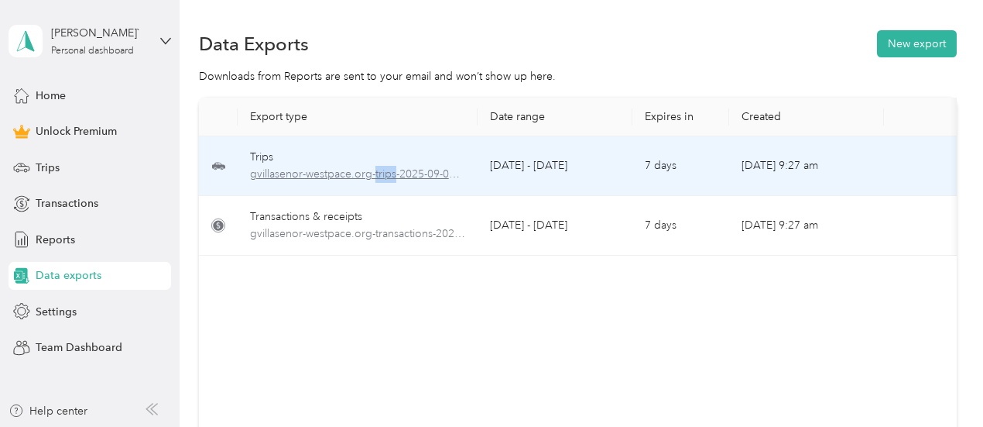
click at [376, 173] on span "gvillasenor-westpace.org-trips-2025-09-01-2025-09-30.xlsx" at bounding box center [357, 174] width 215 height 17
click at [353, 176] on span "gvillasenor-westpace.org-trips-2025-09-01-2025-09-30.xlsx" at bounding box center [357, 174] width 215 height 17
click at [455, 171] on span "gvillasenor-westpace.org-trips-2025-09-01-2025-09-30.xlsx" at bounding box center [357, 174] width 215 height 17
click at [454, 171] on span "gvillasenor-westpace.org-trips-2025-09-01-2025-09-30.xlsx" at bounding box center [357, 174] width 215 height 17
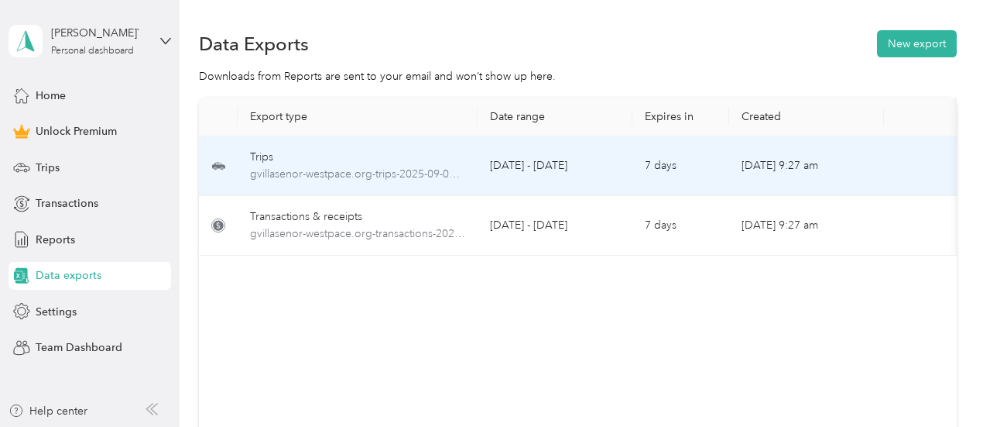
click at [512, 162] on td "[DATE] - [DATE]" at bounding box center [555, 166] width 155 height 60
click at [479, 159] on td "[DATE] - [DATE]" at bounding box center [555, 166] width 155 height 60
click at [478, 159] on td "[DATE] - [DATE]" at bounding box center [555, 166] width 155 height 60
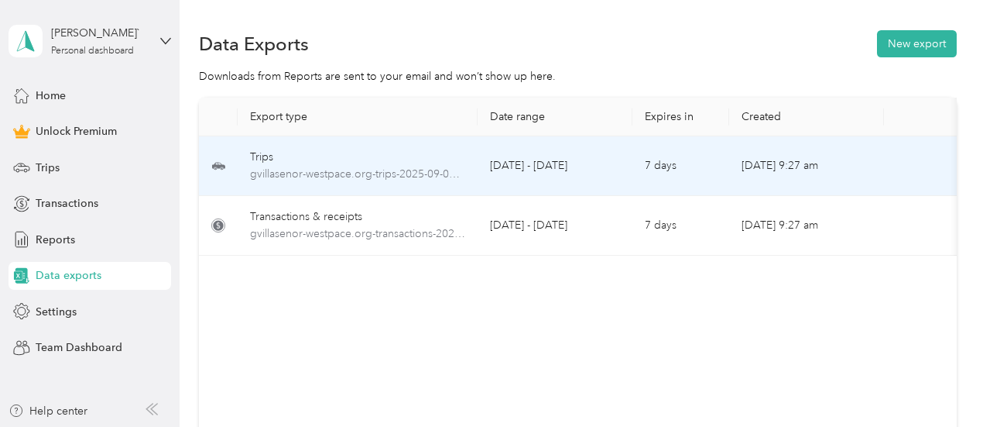
click at [296, 159] on div "Trips" at bounding box center [357, 157] width 215 height 17
drag, startPoint x: 296, startPoint y: 157, endPoint x: 639, endPoint y: 177, distance: 344.3
click at [639, 177] on td "7 days" at bounding box center [680, 166] width 97 height 60
